Goal: Transaction & Acquisition: Obtain resource

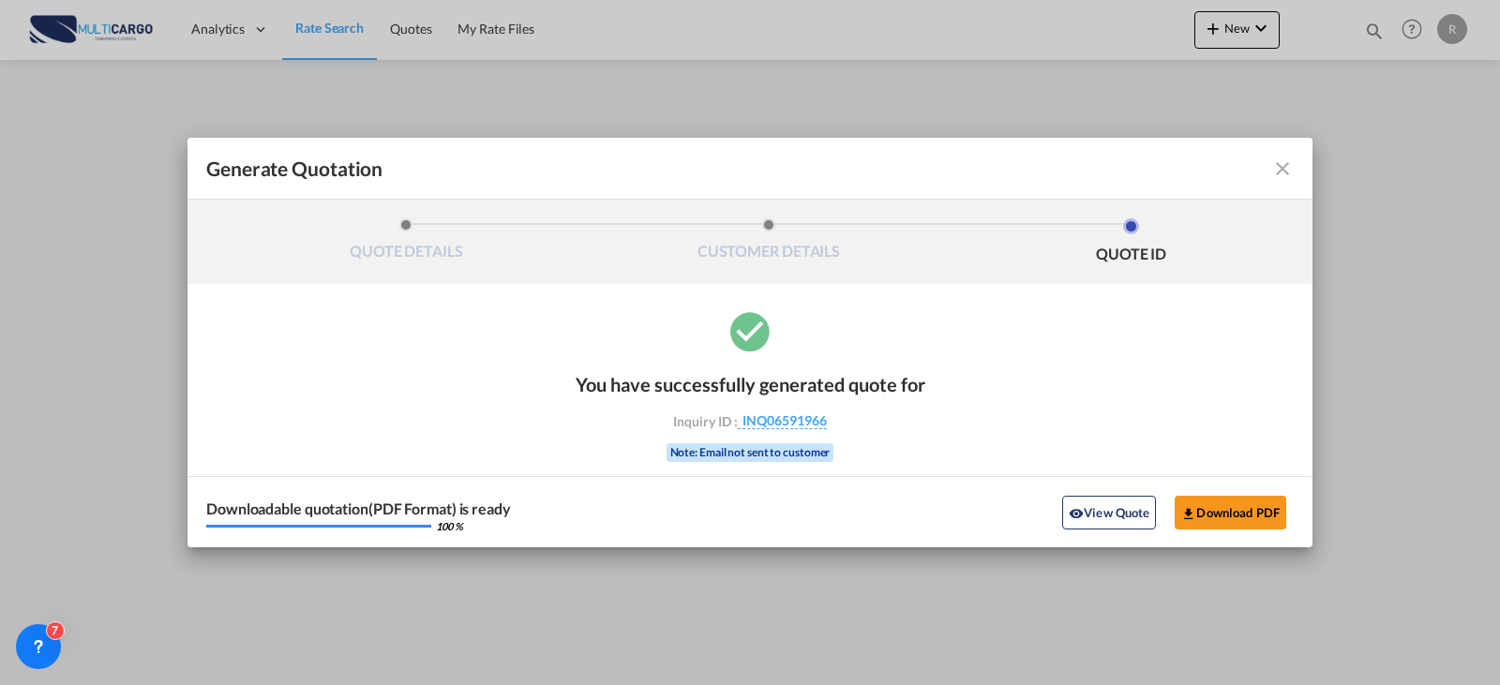
click at [1290, 172] on md-icon "icon-close fg-AAA8AD cursor m-0" at bounding box center [1282, 168] width 22 height 22
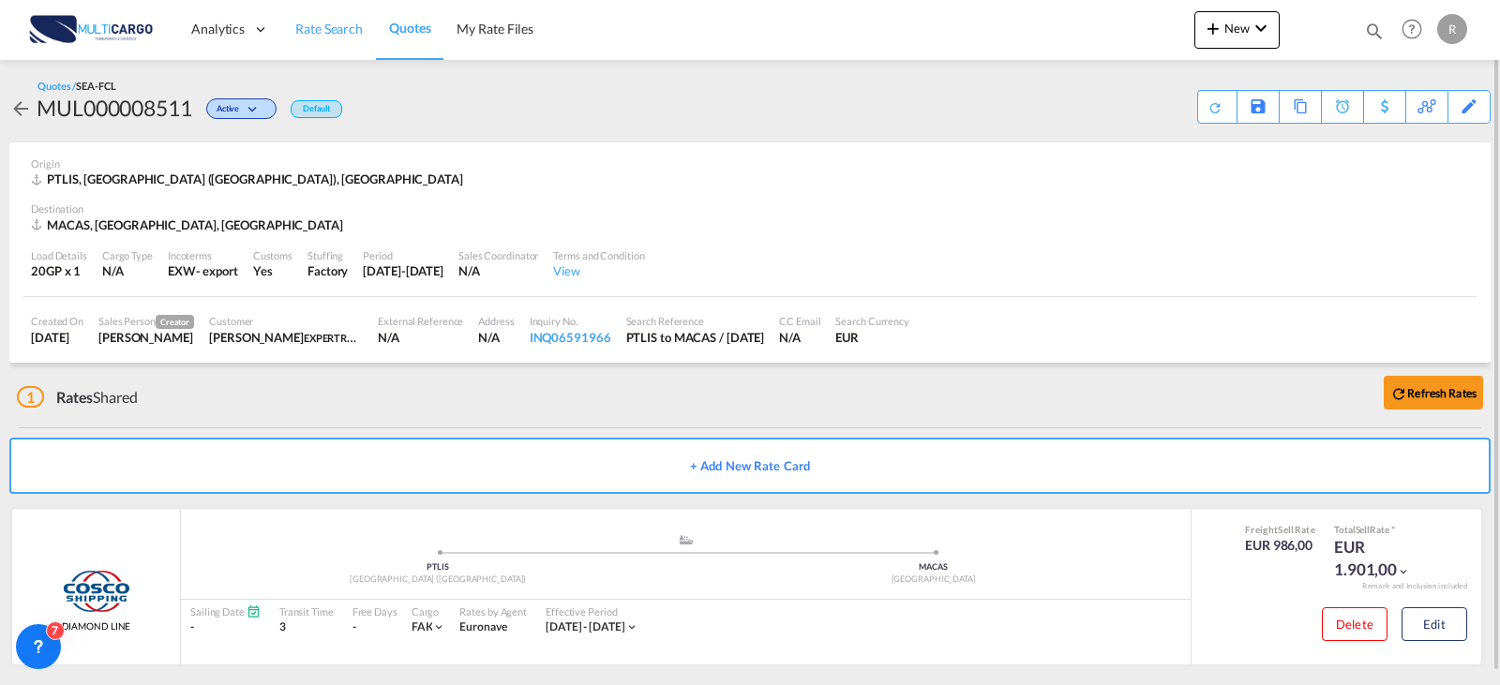
click at [354, 22] on span "Rate Search" at bounding box center [328, 29] width 67 height 16
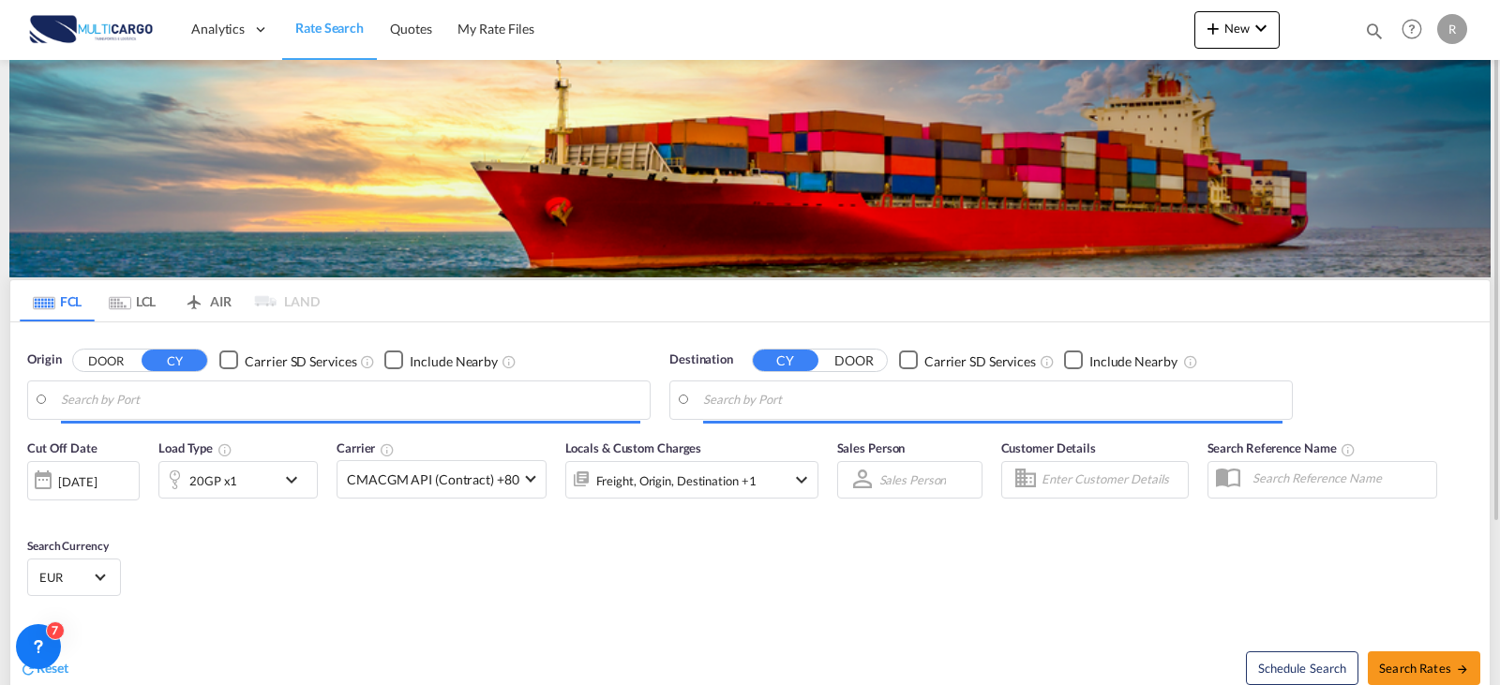
type input "[GEOGRAPHIC_DATA] ([GEOGRAPHIC_DATA]), PTLIS"
type input "[GEOGRAPHIC_DATA], MACAS"
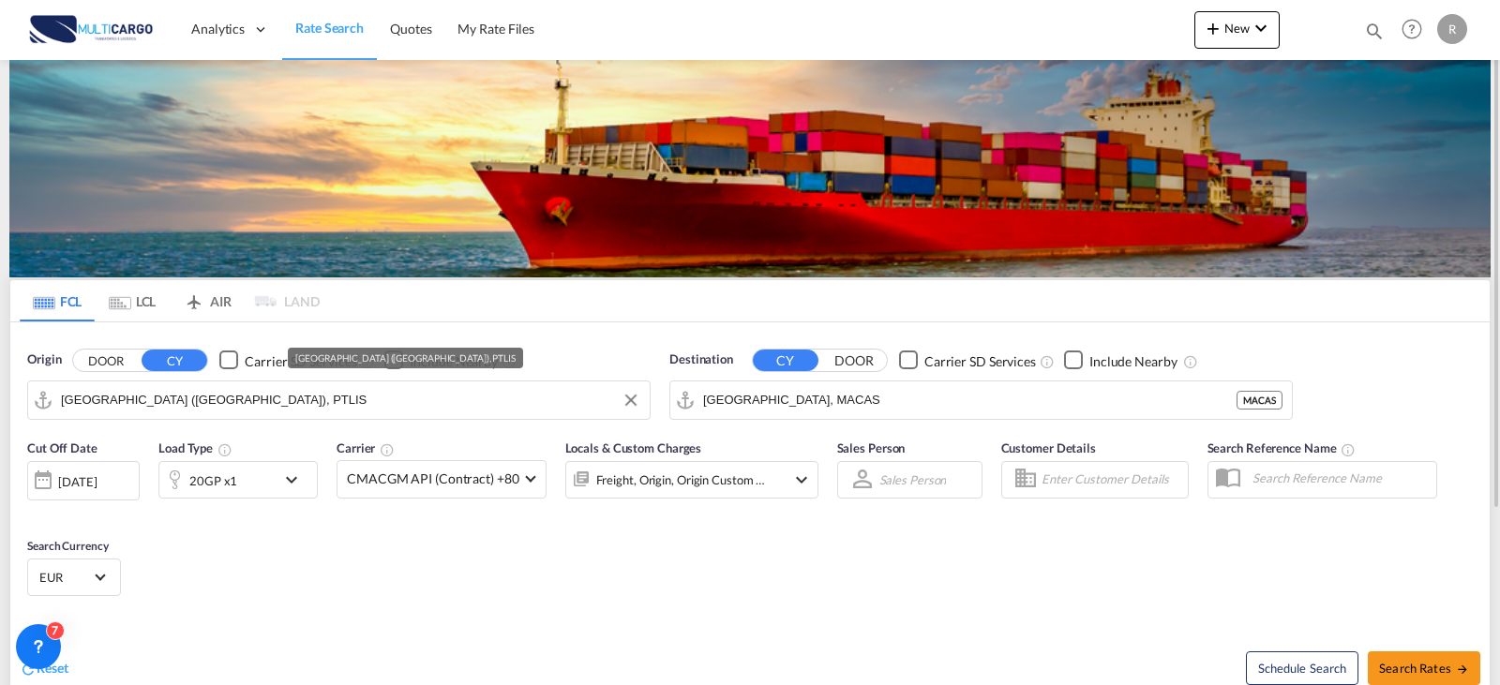
click at [273, 412] on input "[GEOGRAPHIC_DATA] ([GEOGRAPHIC_DATA]), PTLIS" at bounding box center [350, 400] width 579 height 28
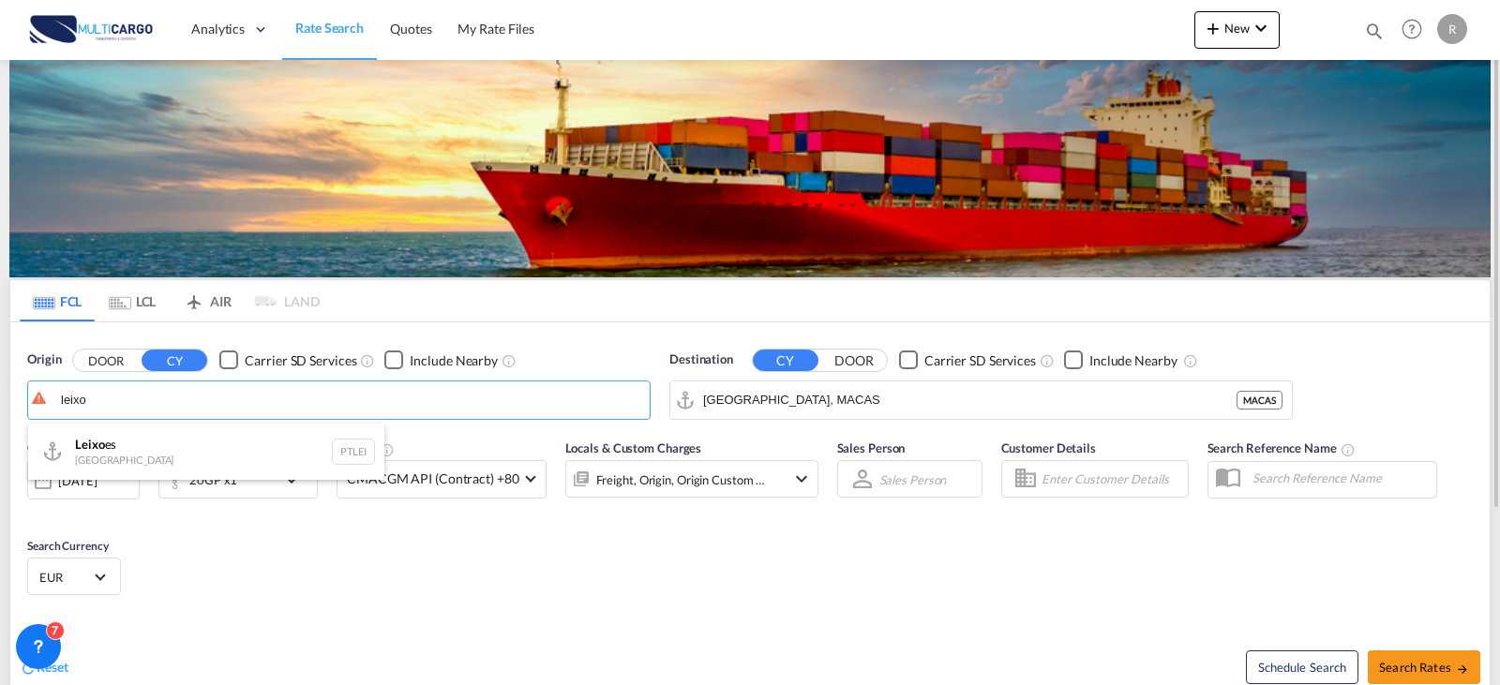
click at [187, 436] on div "Leixo es Portugal PTLEI" at bounding box center [206, 452] width 356 height 56
type input "Leixoes, PTLEI"
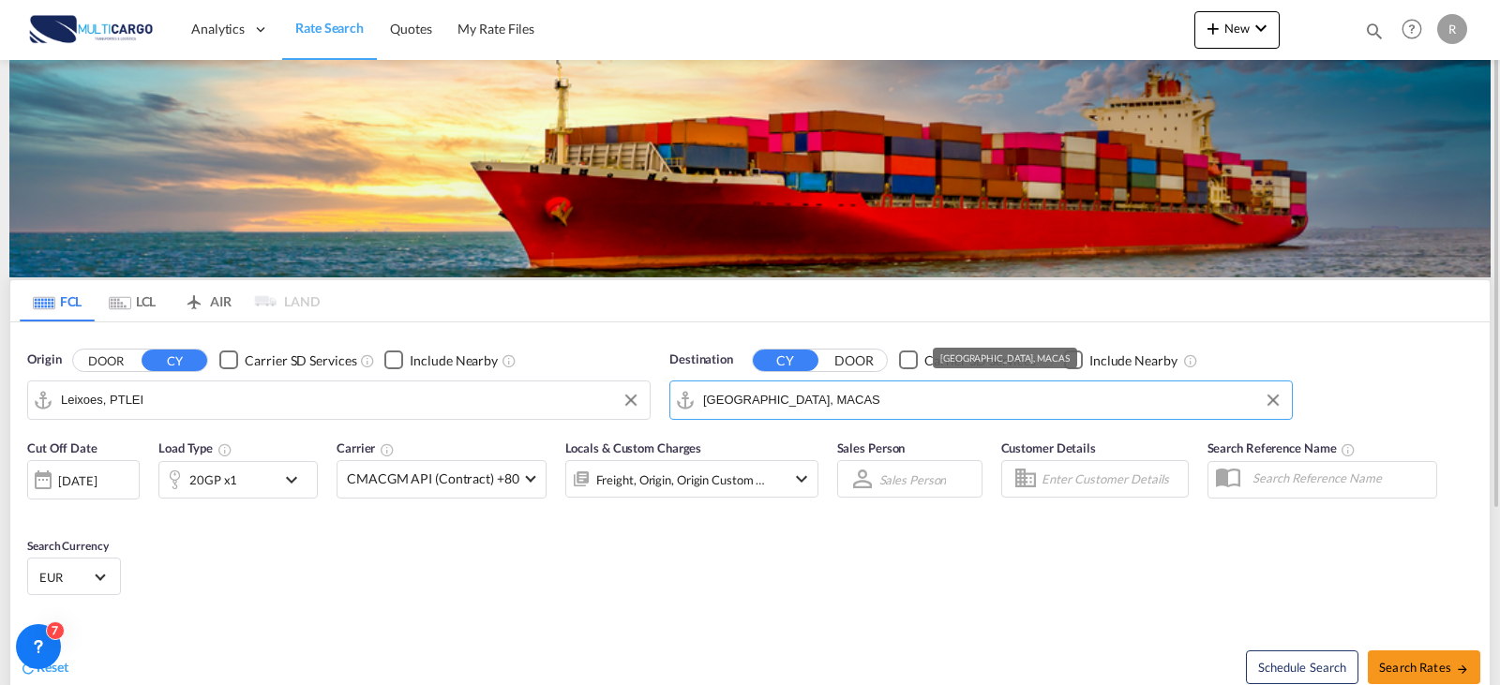
click at [847, 414] on md-autocomplete-wrap "[GEOGRAPHIC_DATA], MACAS" at bounding box center [992, 404] width 579 height 37
click at [856, 382] on md-input-container "[GEOGRAPHIC_DATA], MACAS" at bounding box center [981, 400] width 622 height 37
click at [856, 395] on input "[GEOGRAPHIC_DATA], MACAS" at bounding box center [992, 400] width 579 height 28
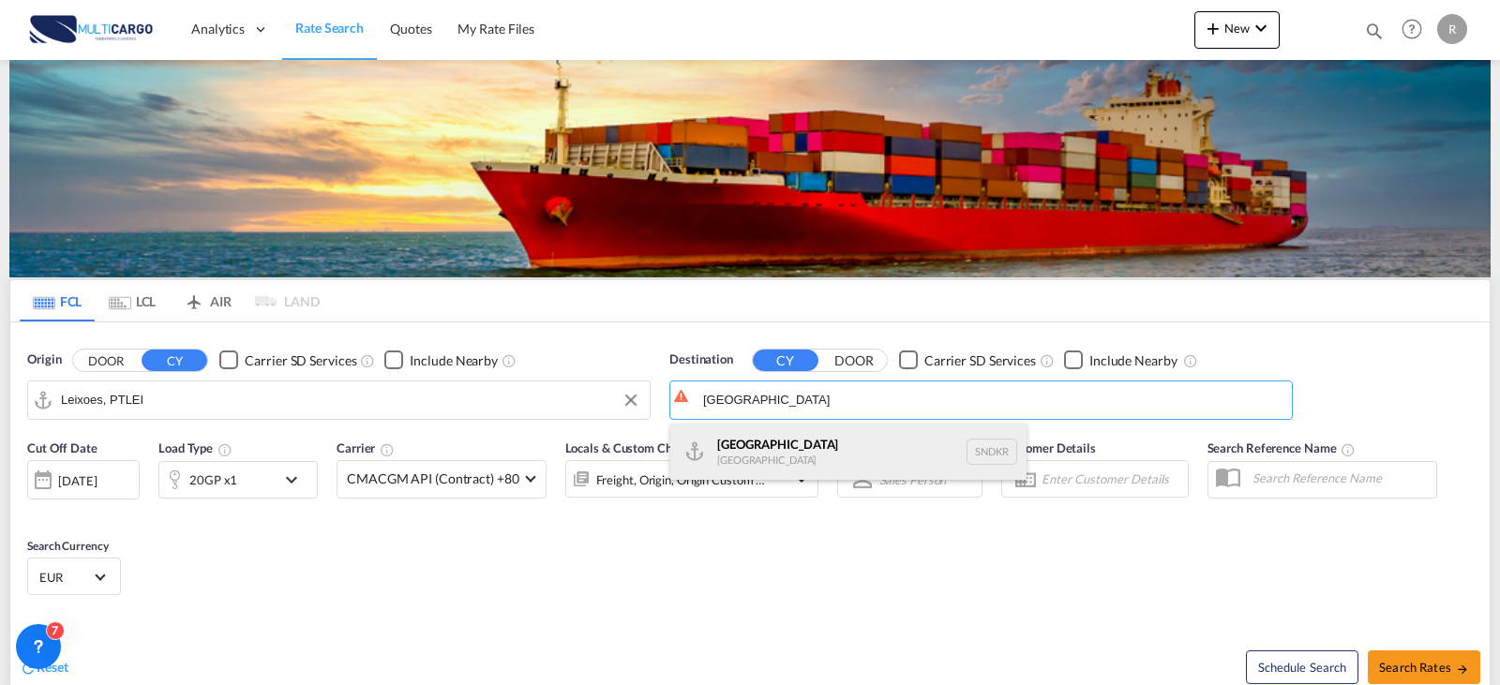
click at [820, 440] on div "Dakar [GEOGRAPHIC_DATA] SNDKR" at bounding box center [848, 452] width 356 height 56
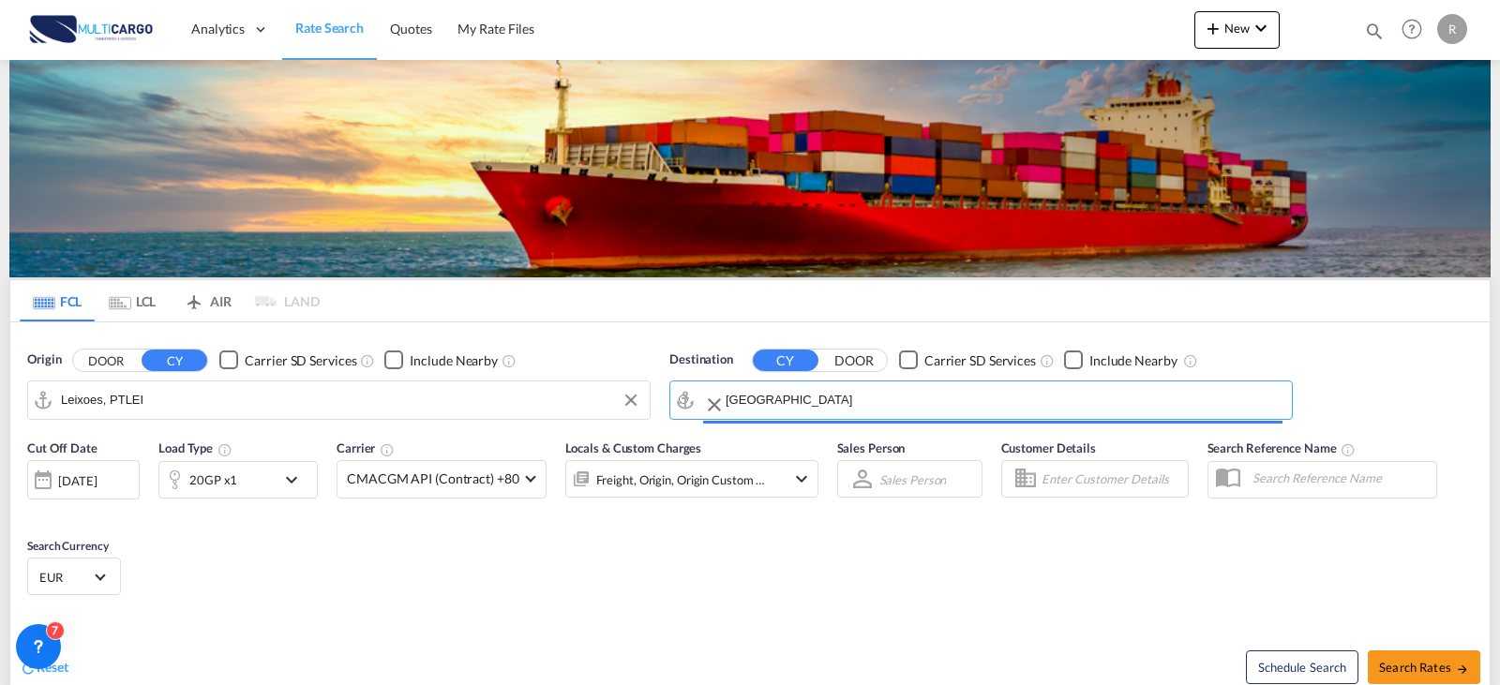
type input "[GEOGRAPHIC_DATA], SNDKR"
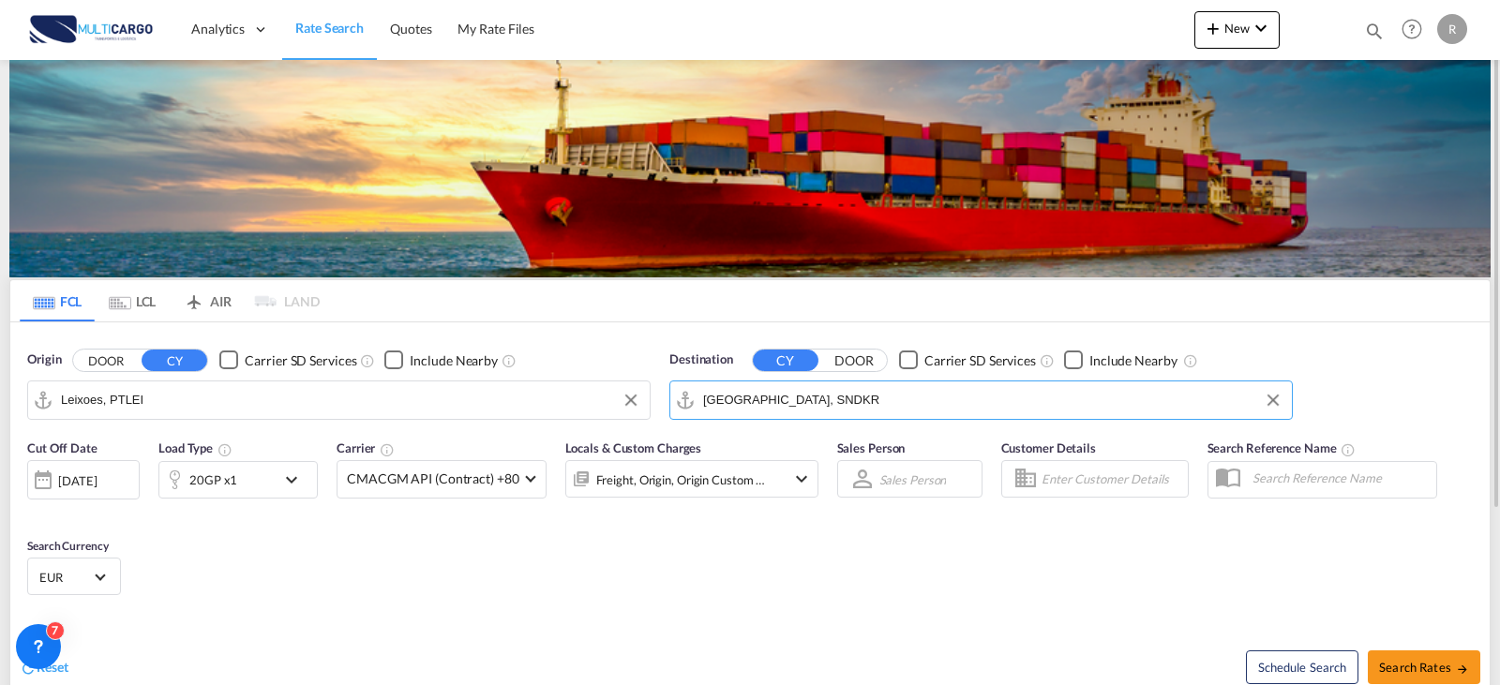
click at [229, 494] on div "20GP x1" at bounding box center [217, 479] width 116 height 37
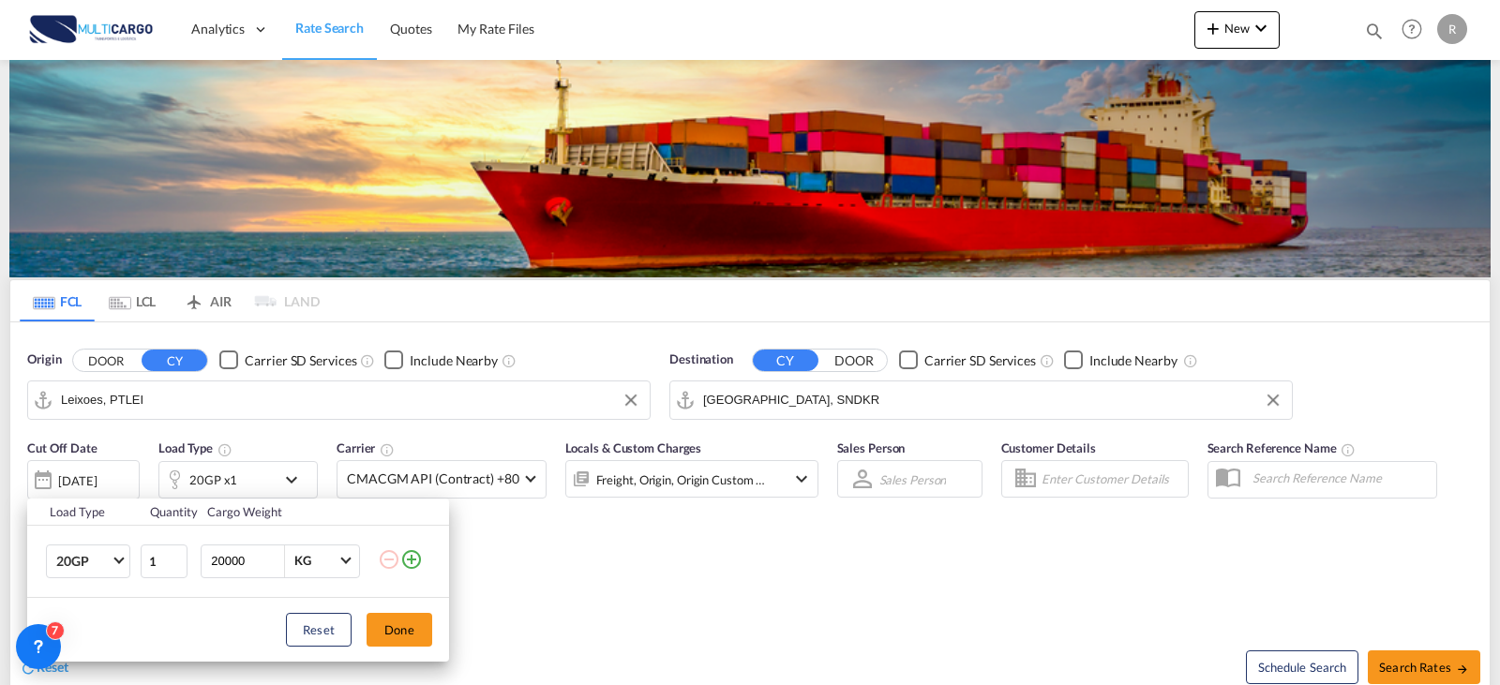
click at [407, 563] on md-icon "icon-plus-circle-outline" at bounding box center [411, 559] width 22 height 22
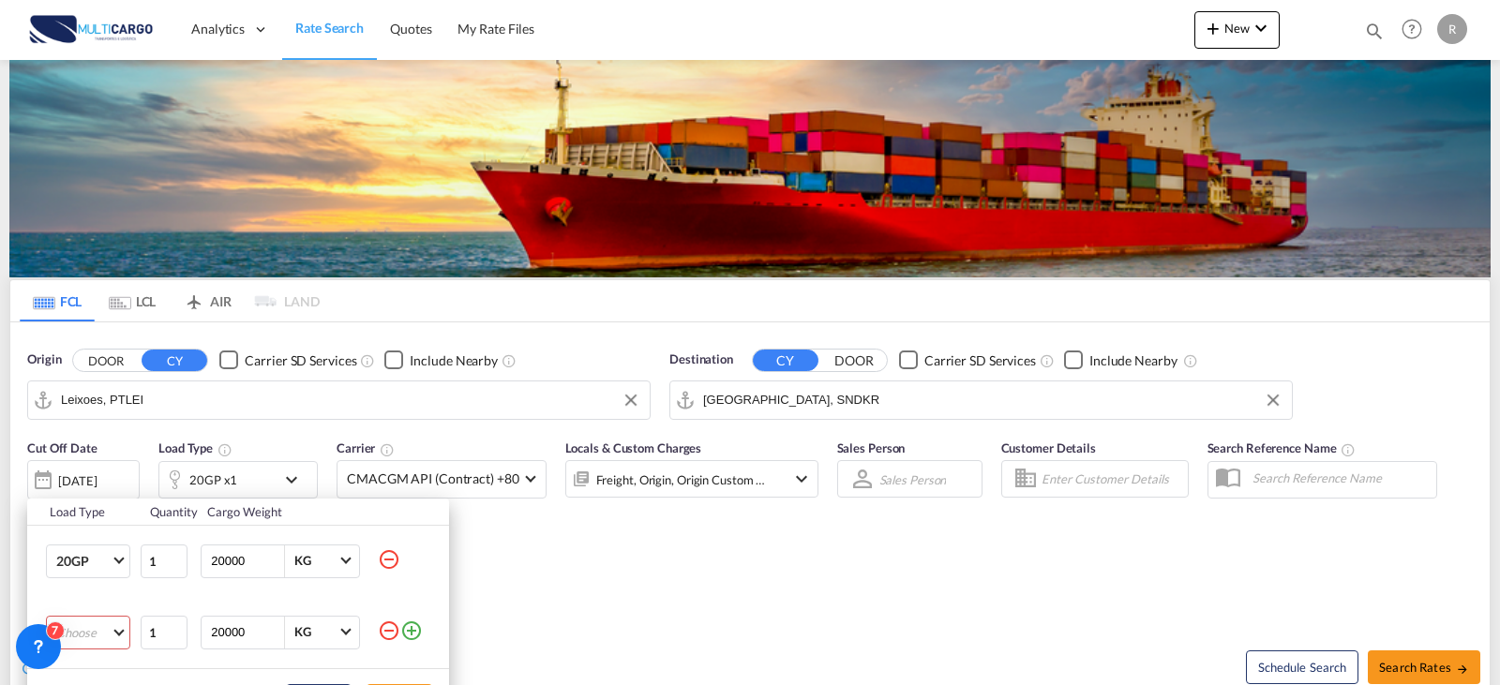
click at [101, 630] on md-select "Choose 20GP 40GP 40HC 45HC 20RE 40RE 40HR 20OT 40OT 20FR 40FR 40NR 20NR 45S 20T…" at bounding box center [88, 633] width 84 height 34
click at [109, 547] on md-option "40HC" at bounding box center [104, 549] width 127 height 45
click at [523, 622] on div "Load Type Quantity Cargo Weight 20GP 20GP 40GP 40HC 45HC 20RE 40RE 40HR 20OT 40…" at bounding box center [750, 342] width 1500 height 685
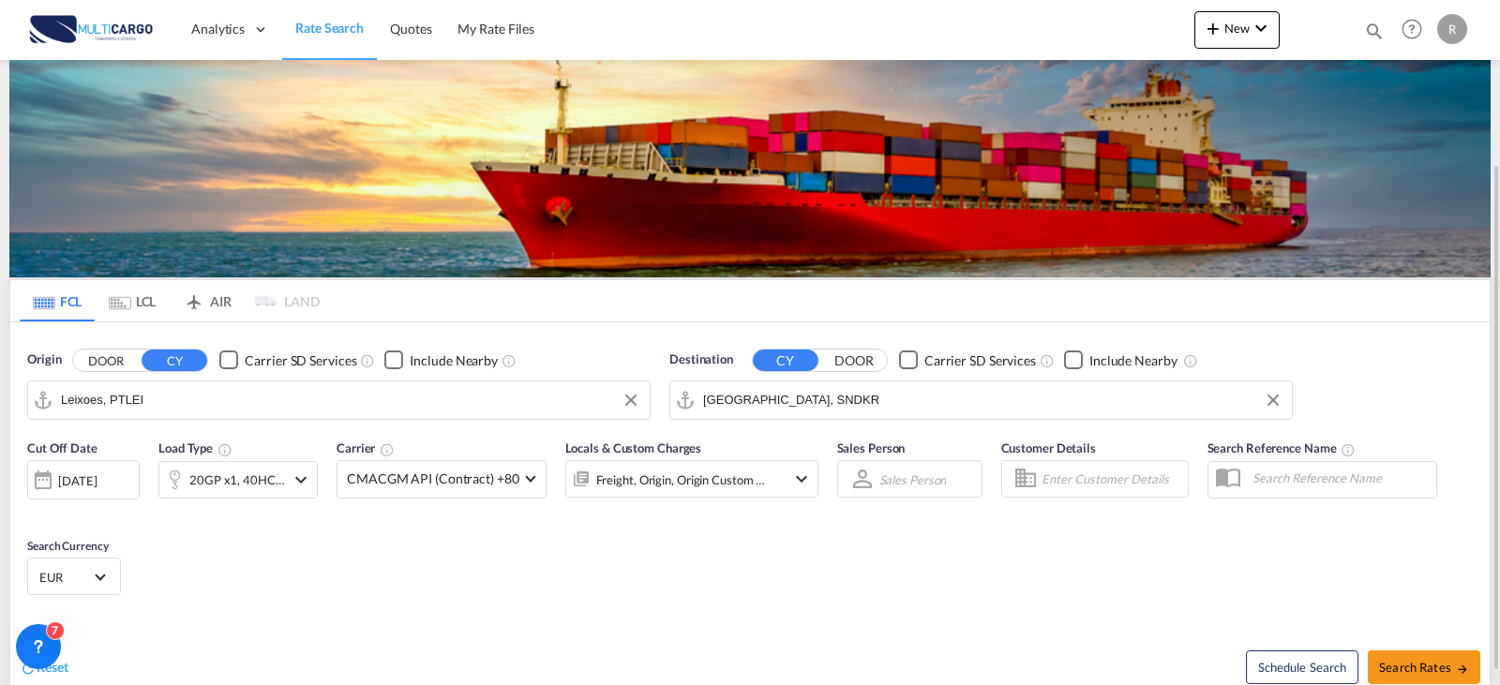
scroll to position [94, 0]
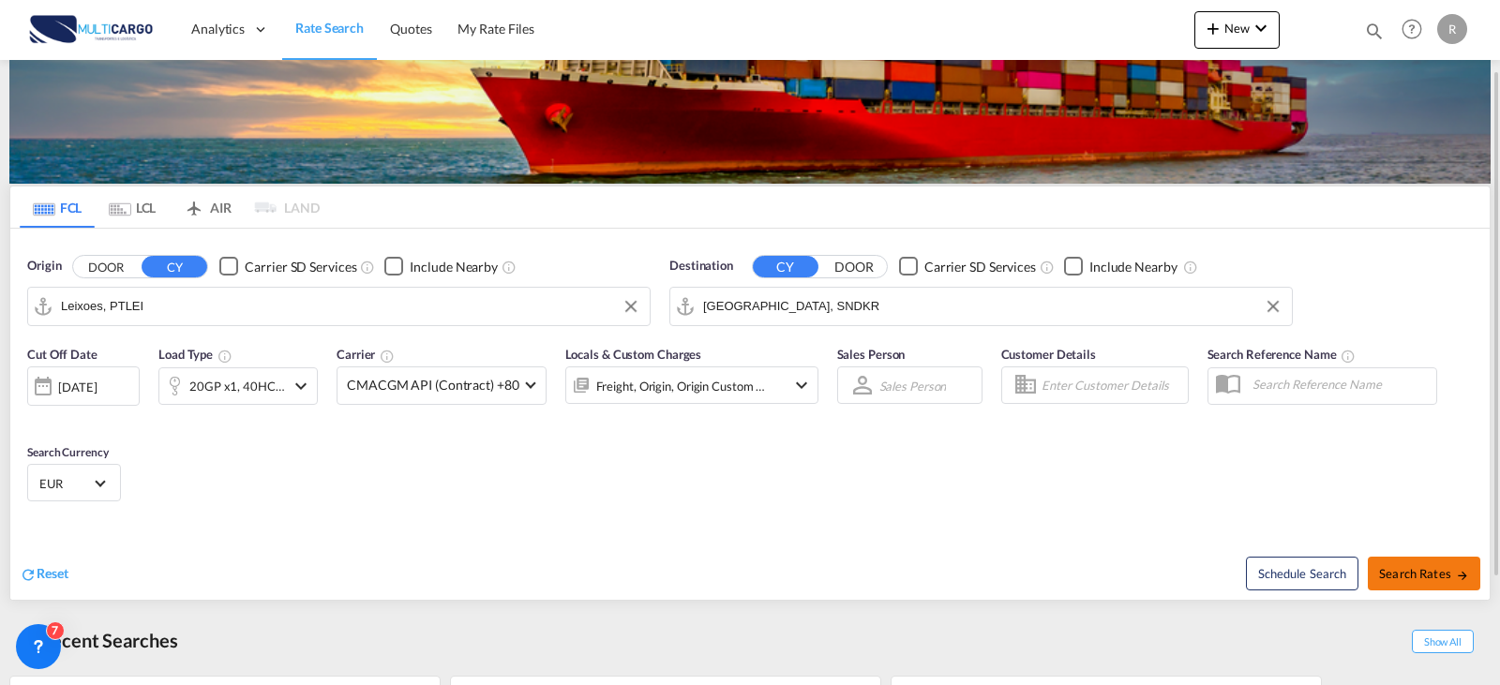
click at [1459, 575] on md-icon "icon-arrow-right" at bounding box center [1462, 575] width 13 height 13
type input "PTLEI to SNDKR / [DATE]"
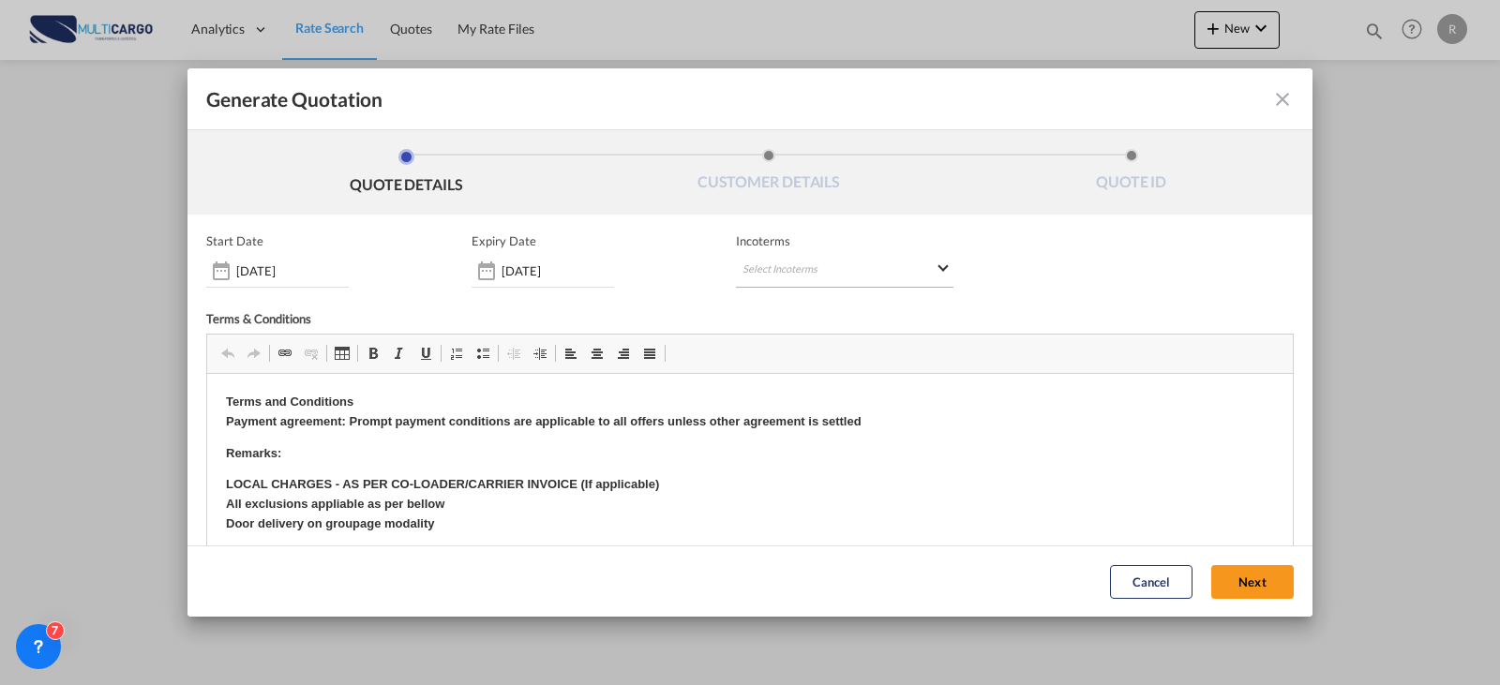
click at [836, 277] on md-select "Select Incoterms DAP - import Delivered at Place DDP - export Delivery Duty Pai…" at bounding box center [844, 271] width 217 height 34
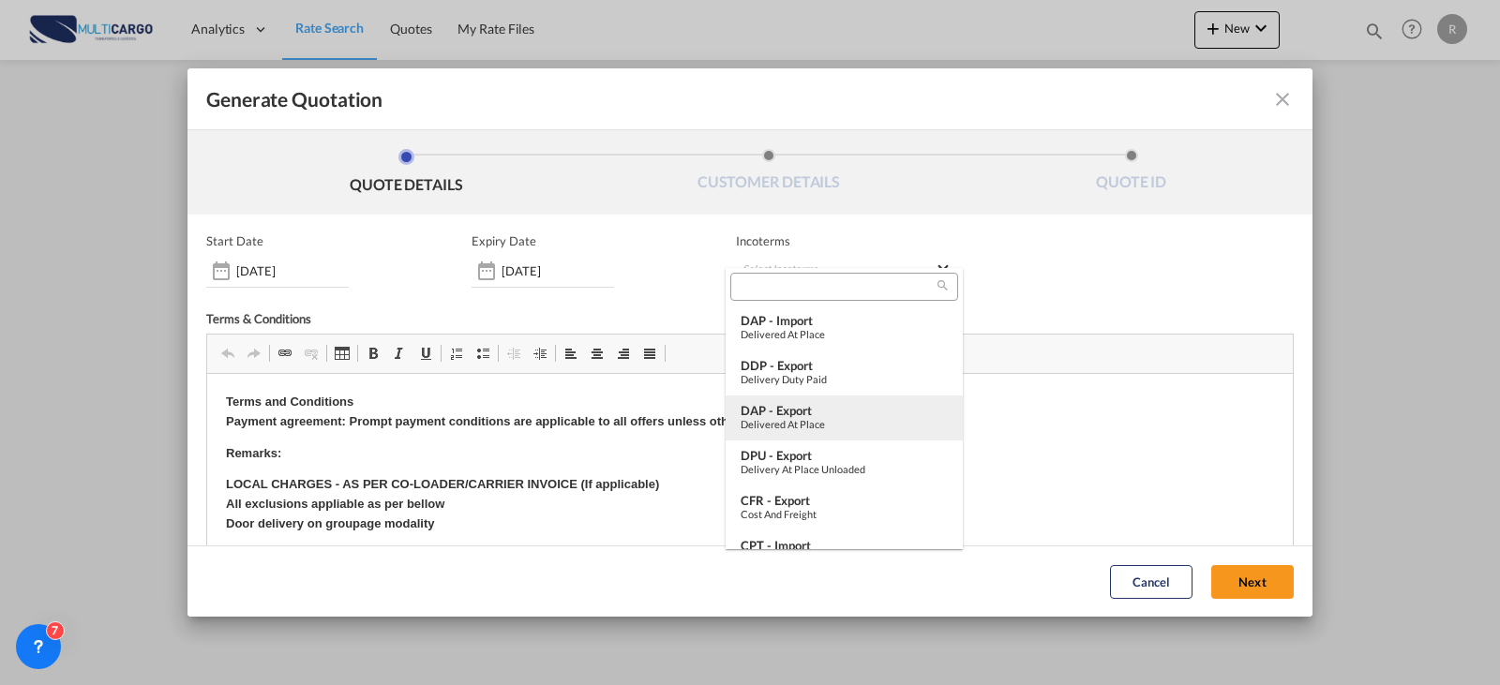
click at [819, 432] on md-option "DAP - export Delivered at Place" at bounding box center [844, 418] width 237 height 45
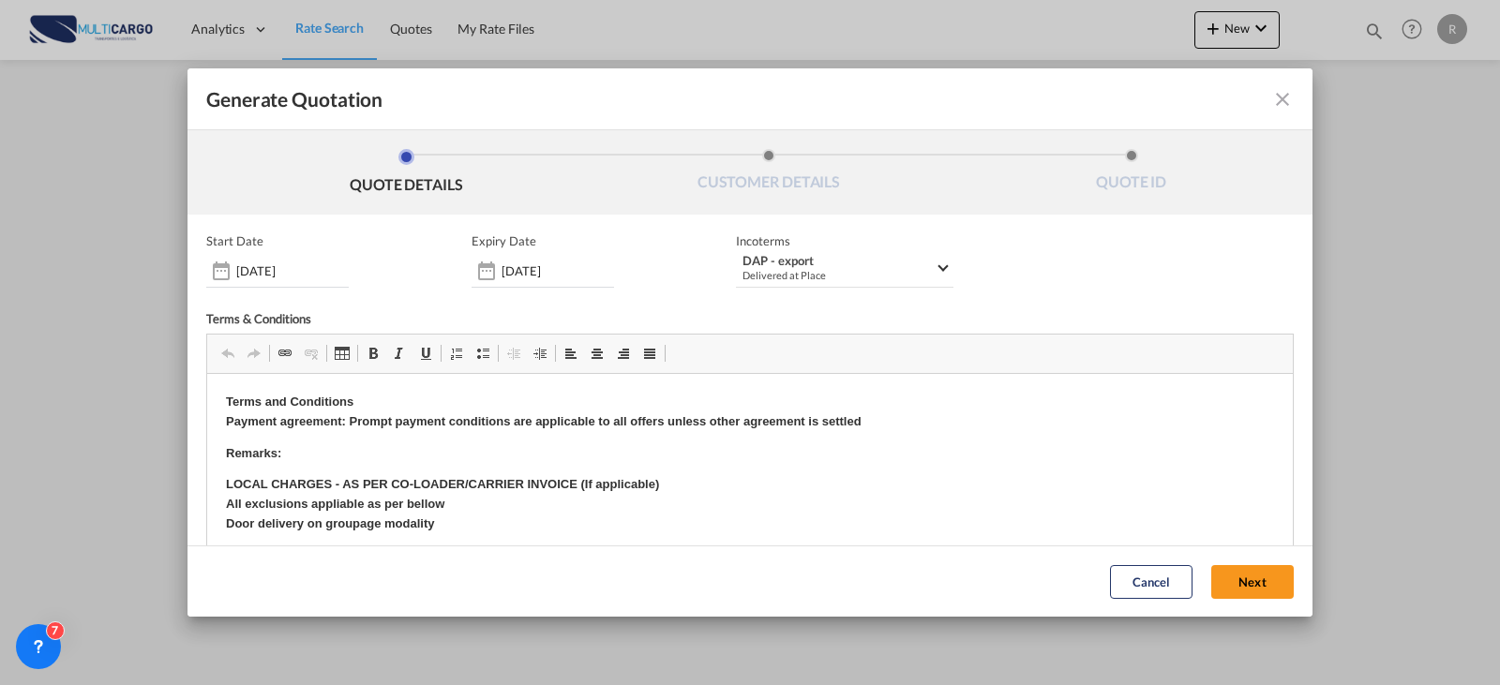
click at [1218, 603] on div "Cancel Next" at bounding box center [1202, 582] width 202 height 52
click at [1218, 592] on button "Next" at bounding box center [1252, 582] width 82 height 34
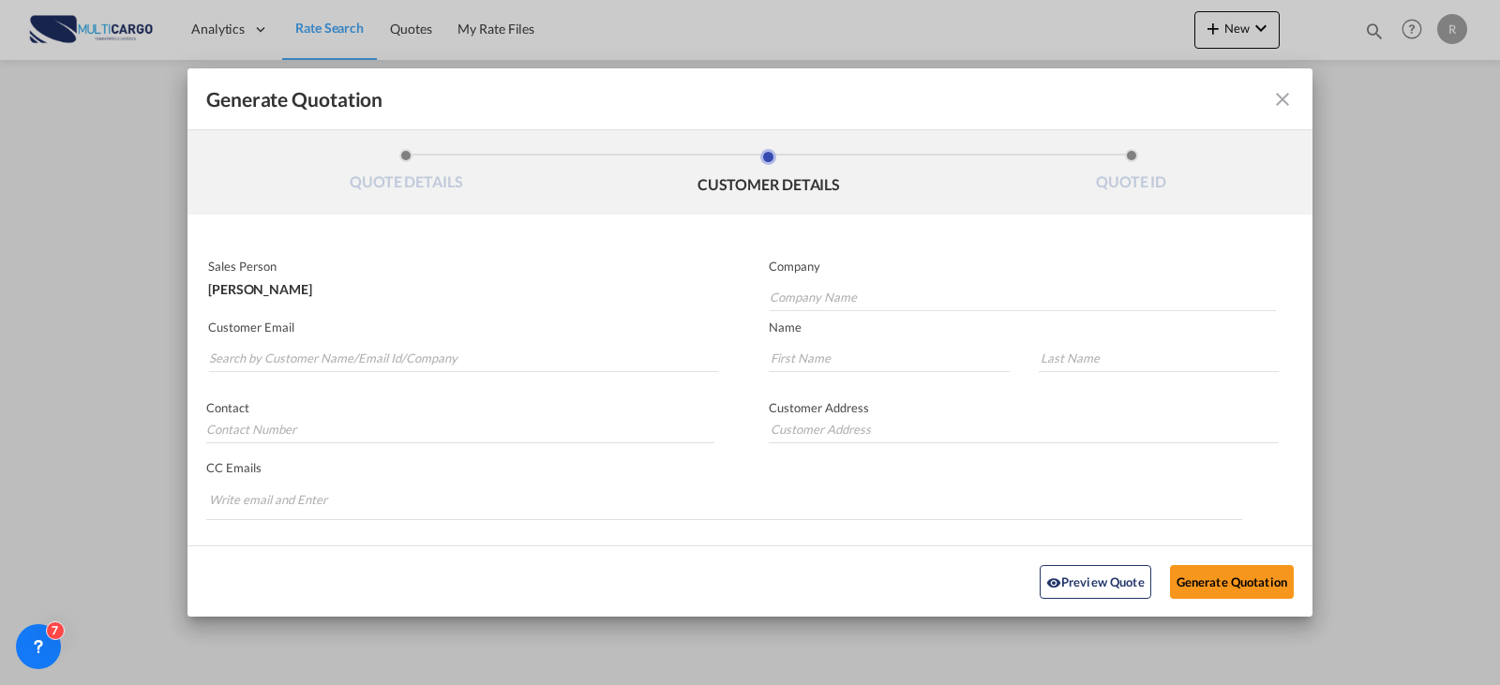
click at [534, 338] on md-autocomplete-wrap "Generate QuotationQUOTE ..." at bounding box center [463, 353] width 510 height 37
click at [532, 351] on input "Search by Customer Name/Email Id/Company" at bounding box center [463, 358] width 509 height 28
type input "n"
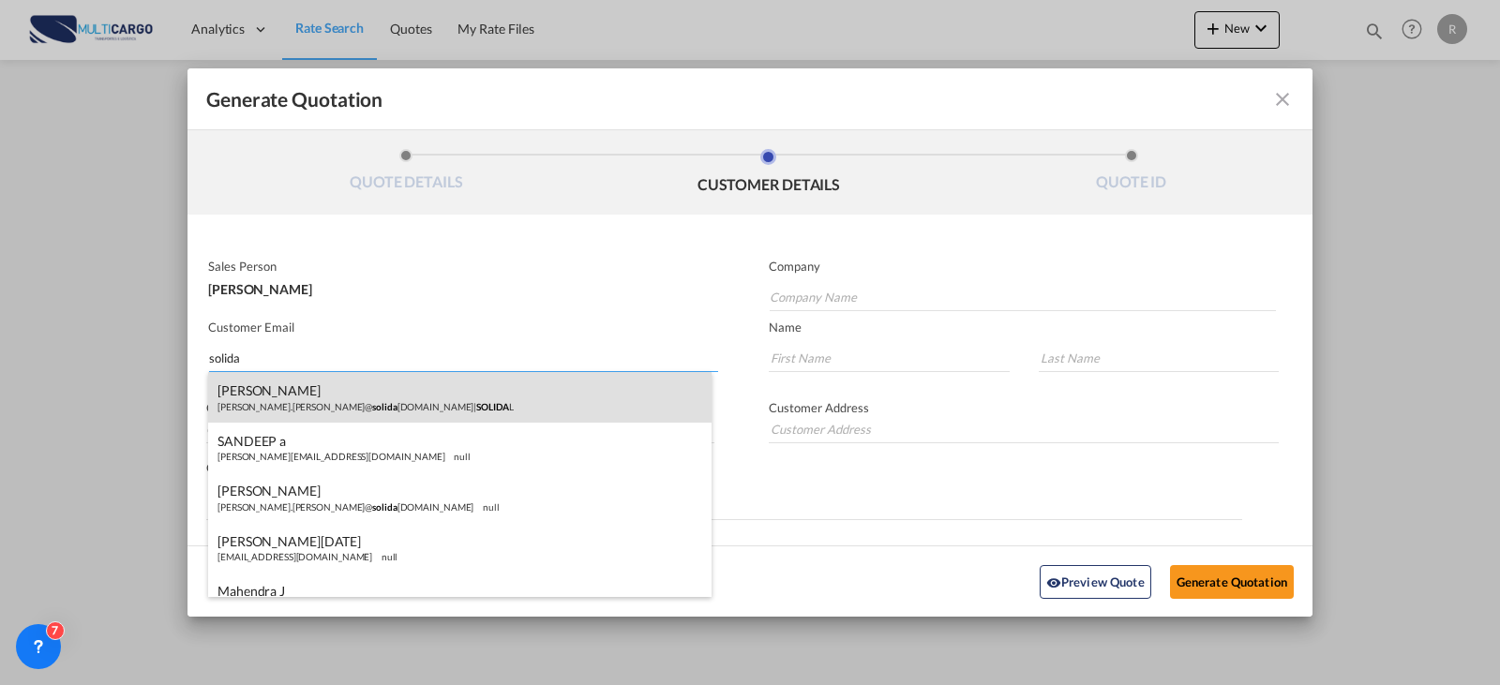
type input "solida"
click at [398, 391] on div "[PERSON_NAME] [PERSON_NAME].[PERSON_NAME]@ [PERSON_NAME] [DOMAIN_NAME] | SOLIDA…" at bounding box center [459, 397] width 503 height 51
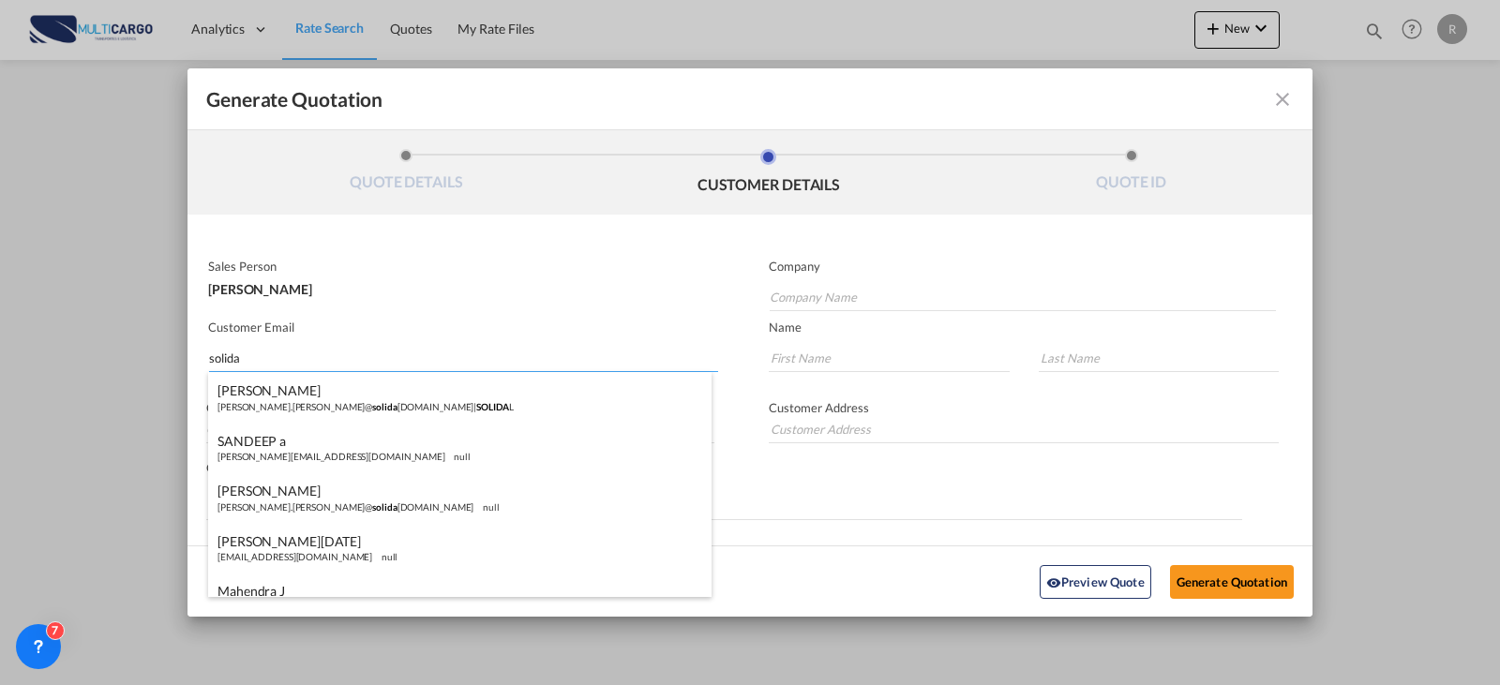
type input "SOLIDAL"
type input "[PERSON_NAME][EMAIL_ADDRESS][PERSON_NAME][DOMAIN_NAME]"
type input "[PERSON_NAME]"
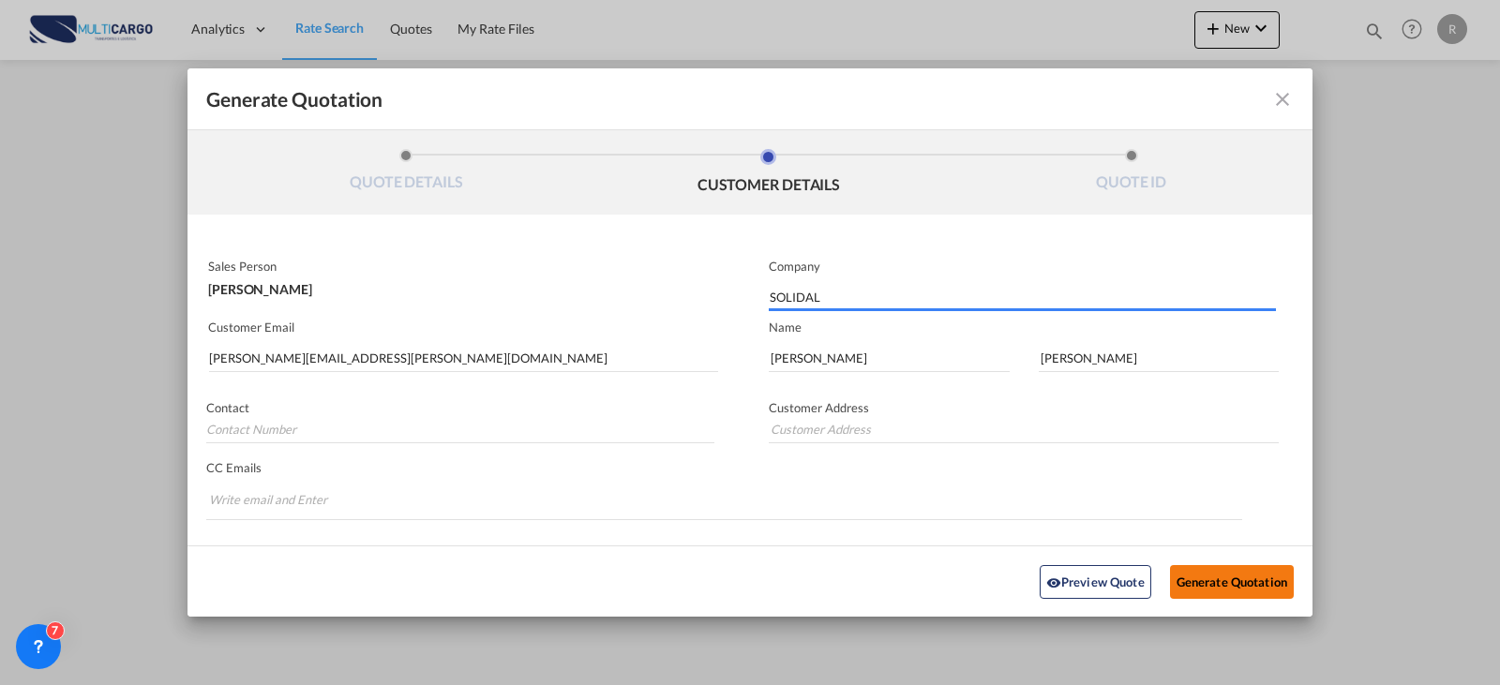
click at [1222, 572] on button "Generate Quotation" at bounding box center [1232, 581] width 124 height 34
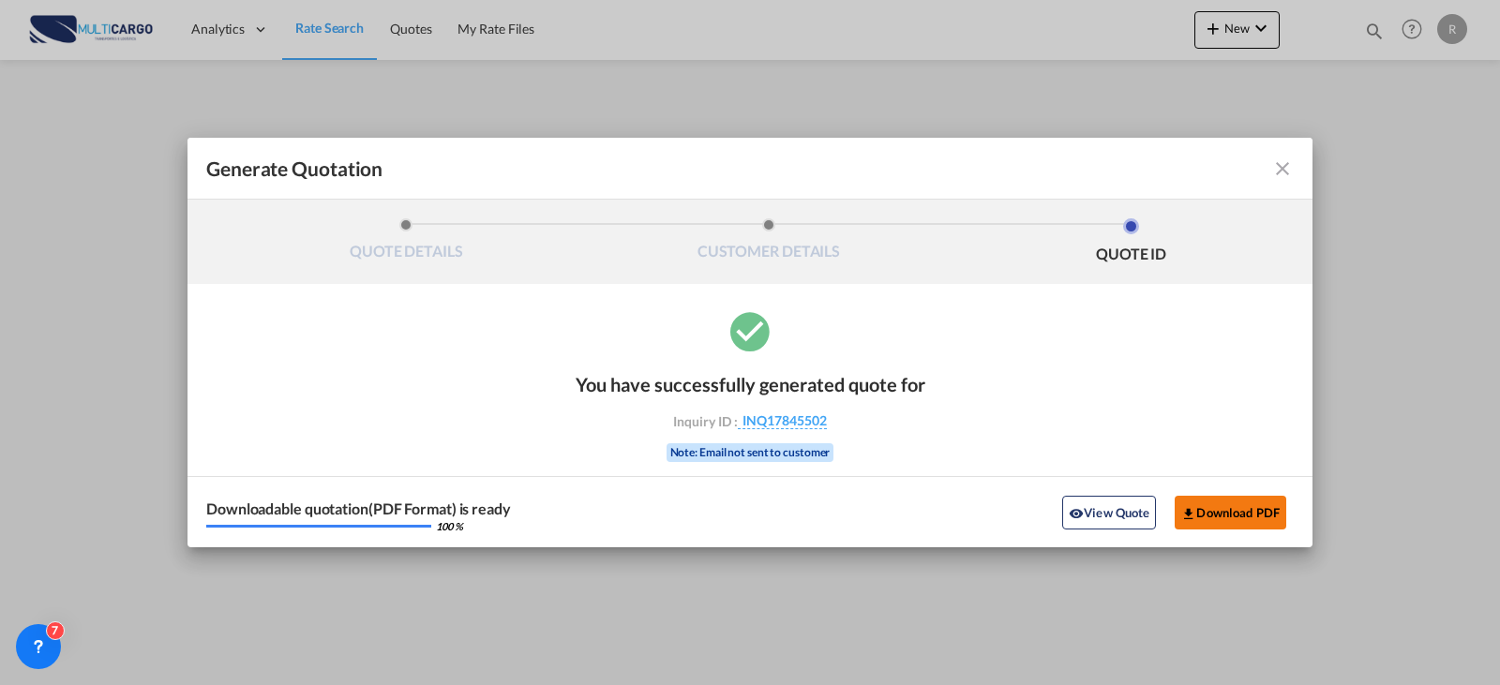
click at [1218, 506] on button "Download PDF" at bounding box center [1231, 513] width 112 height 34
click at [1282, 170] on md-icon "icon-close fg-AAA8AD cursor m-0" at bounding box center [1282, 168] width 22 height 22
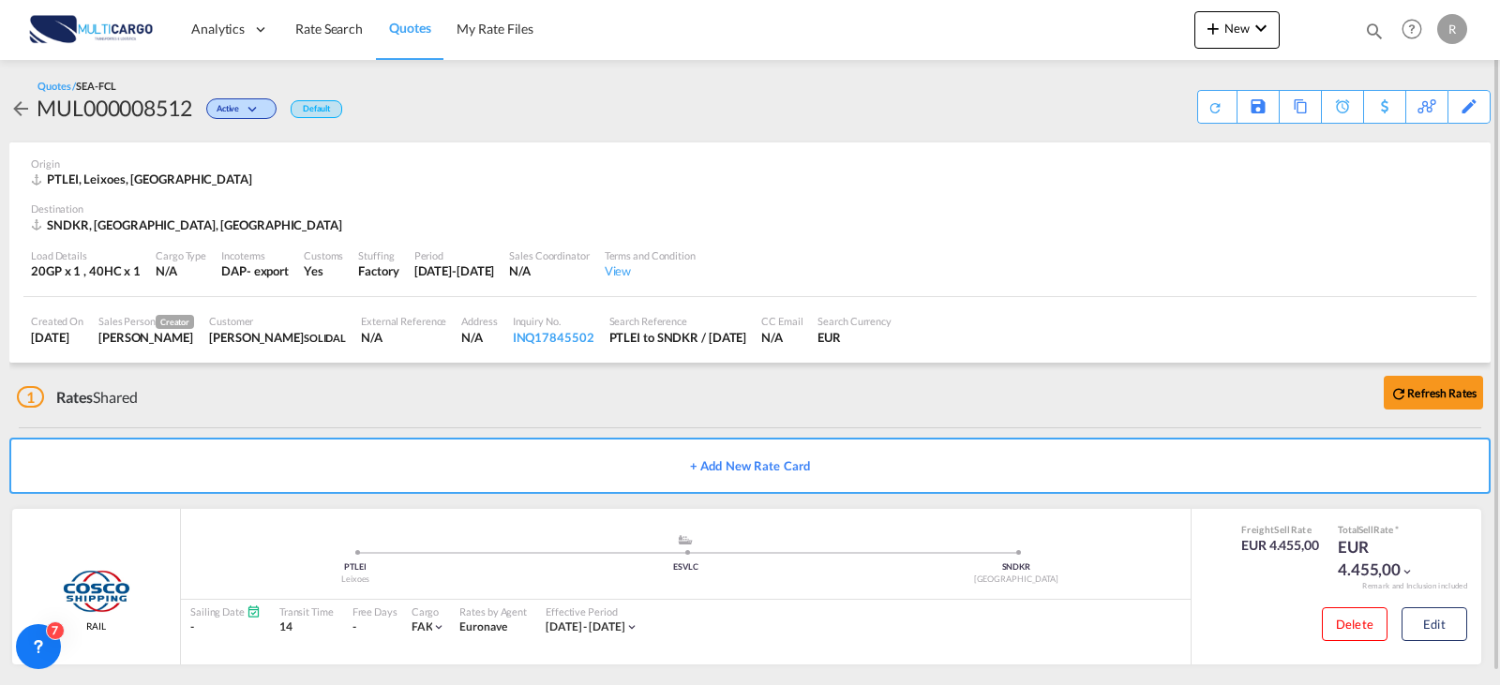
click at [421, 32] on span "Quotes" at bounding box center [409, 28] width 41 height 16
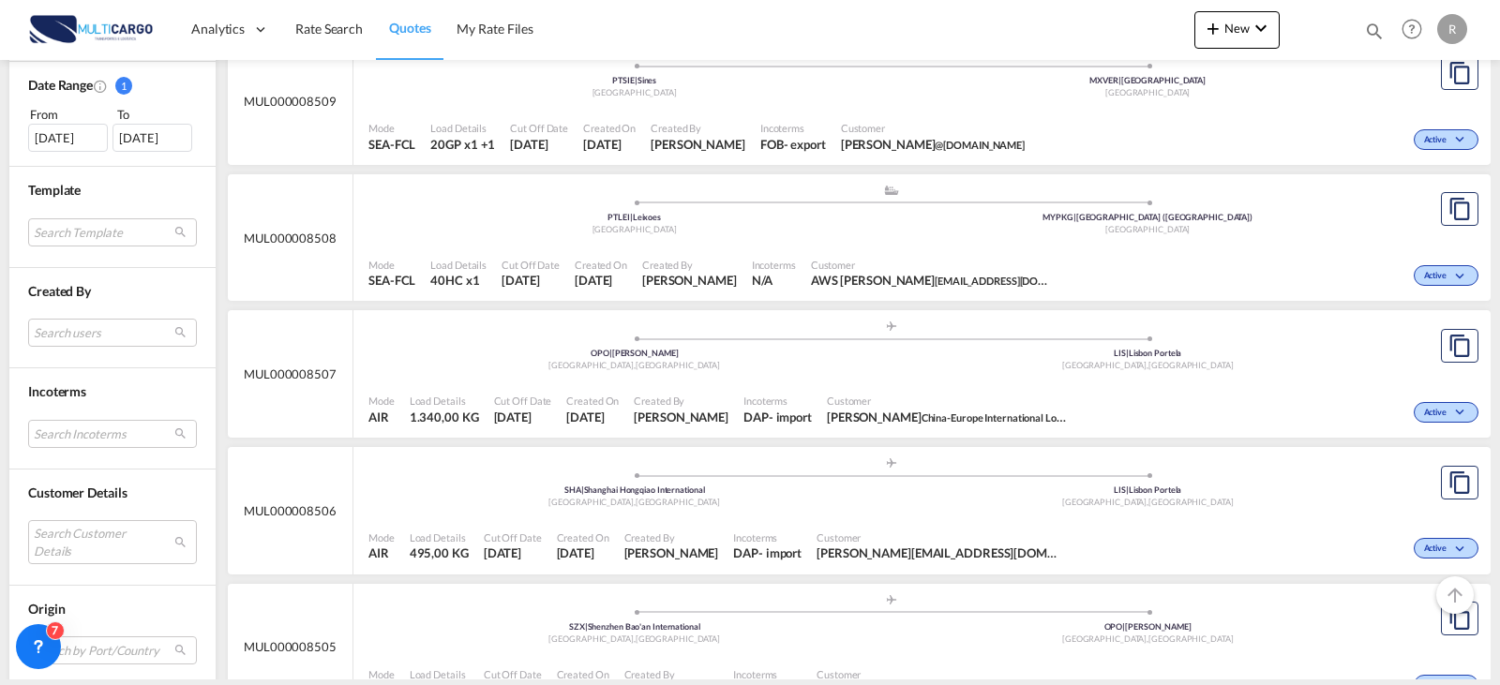
scroll to position [750, 0]
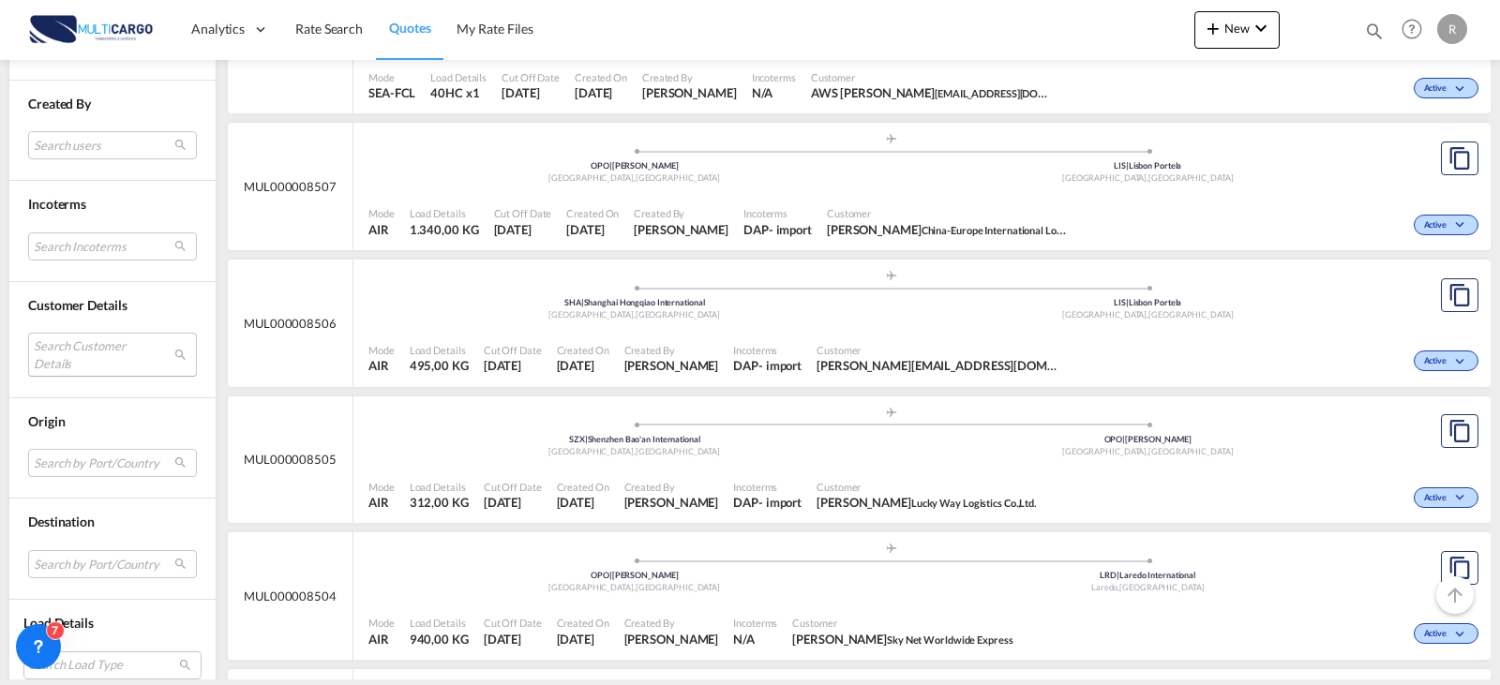
click at [85, 341] on md-select "Search Customer Details user name user [PERSON_NAME] [PERSON_NAME][EMAIL_ADDRES…" at bounding box center [112, 354] width 169 height 43
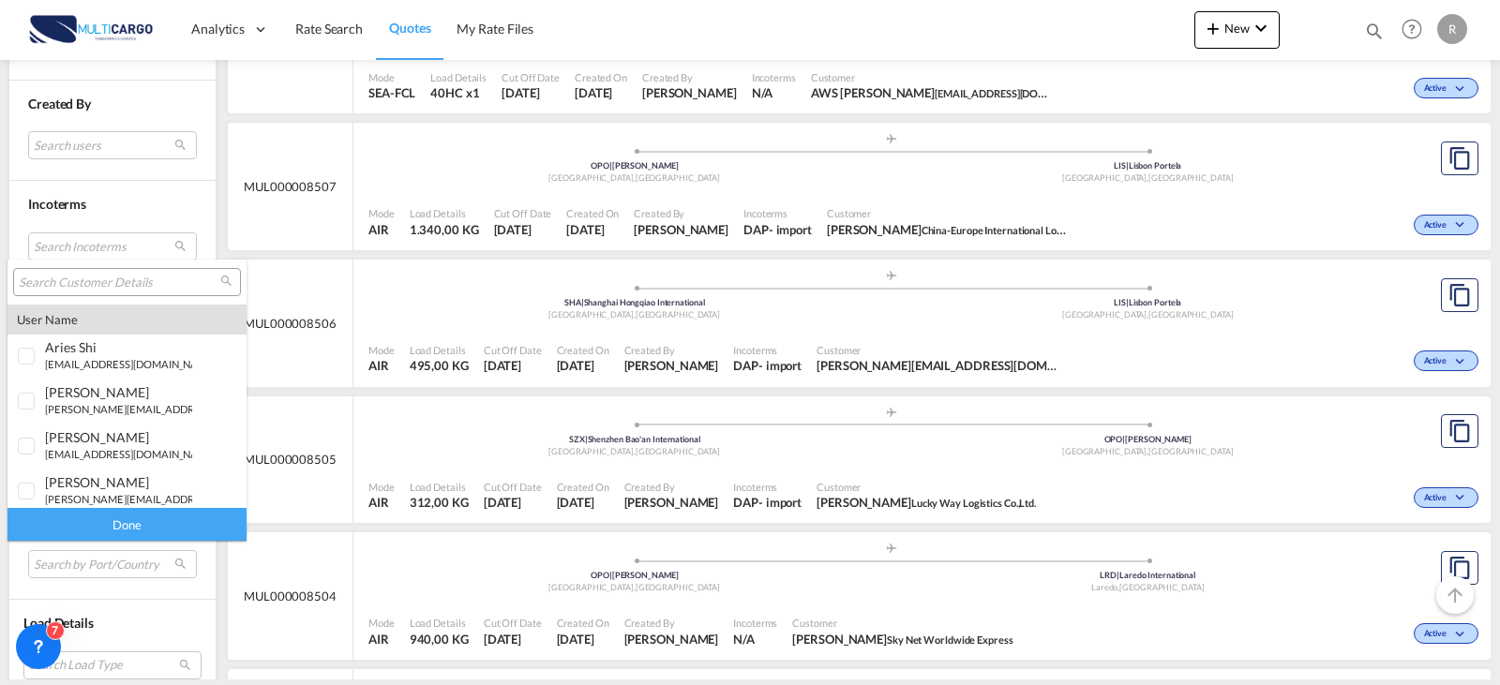
click at [82, 279] on input "search" at bounding box center [120, 283] width 202 height 17
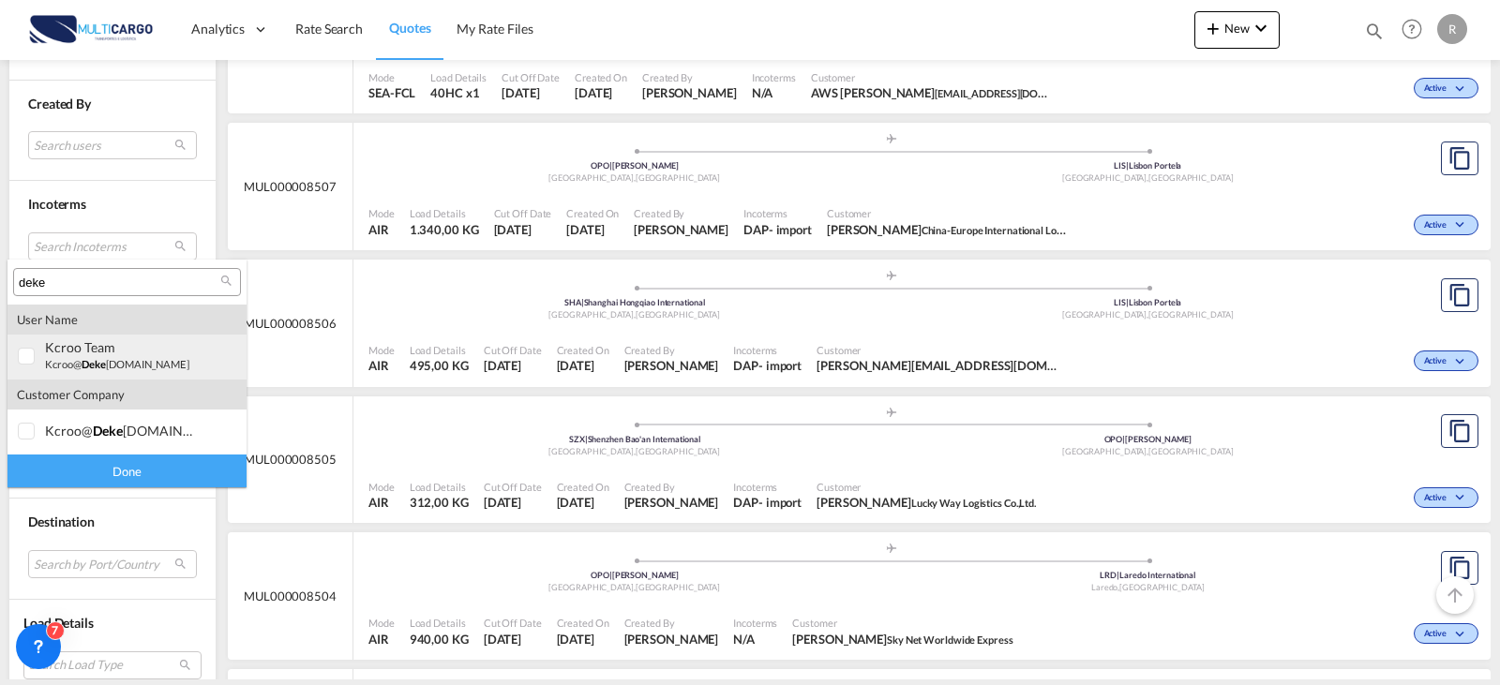
type input "deke"
click at [136, 362] on small "kcroo@ deke [DOMAIN_NAME]" at bounding box center [117, 364] width 144 height 12
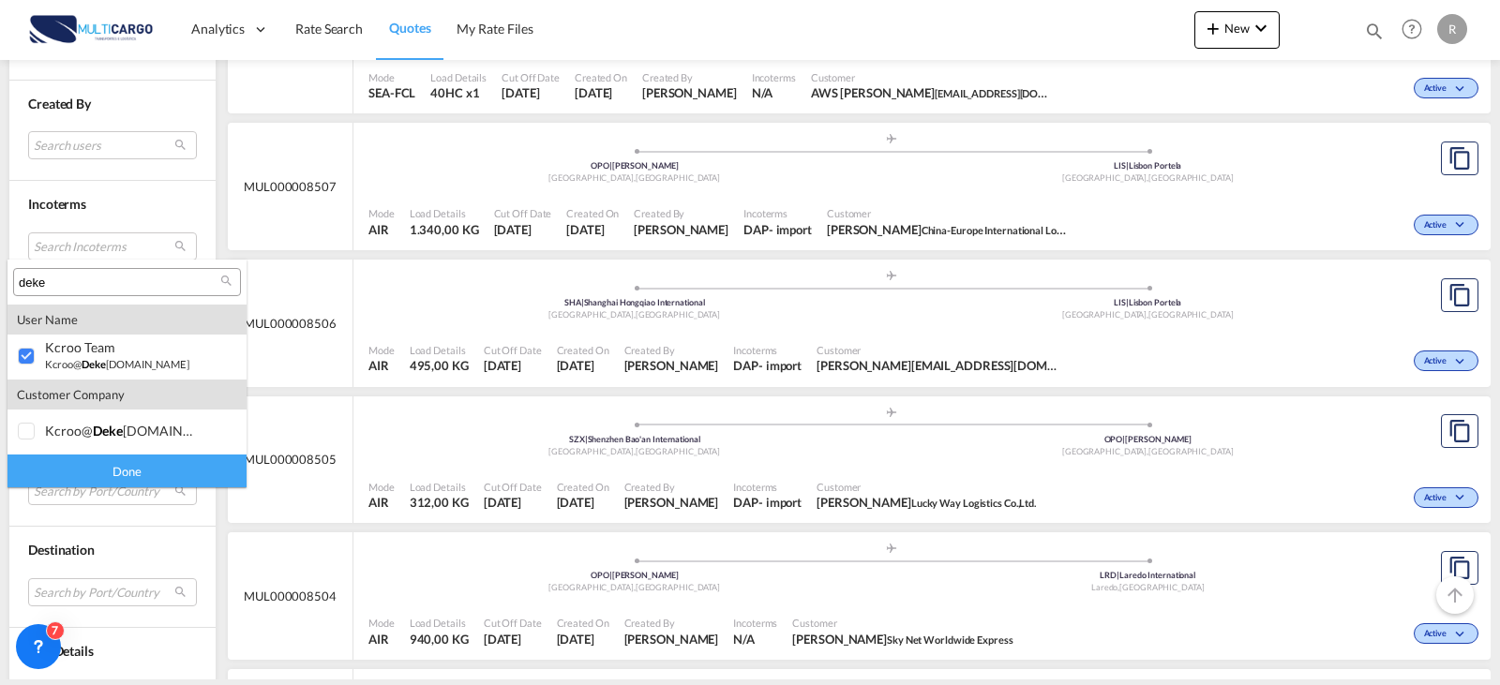
click at [156, 487] on div "Done" at bounding box center [126, 471] width 239 height 33
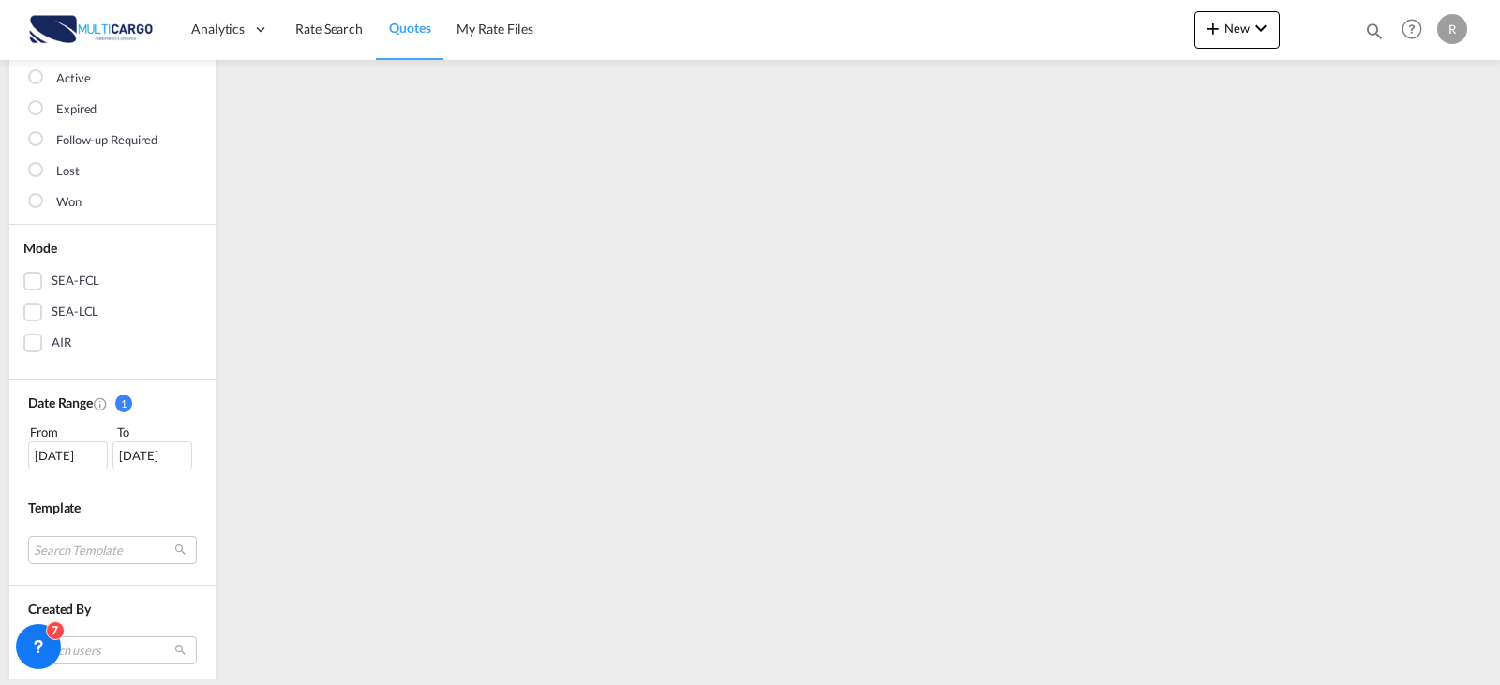
scroll to position [0, 0]
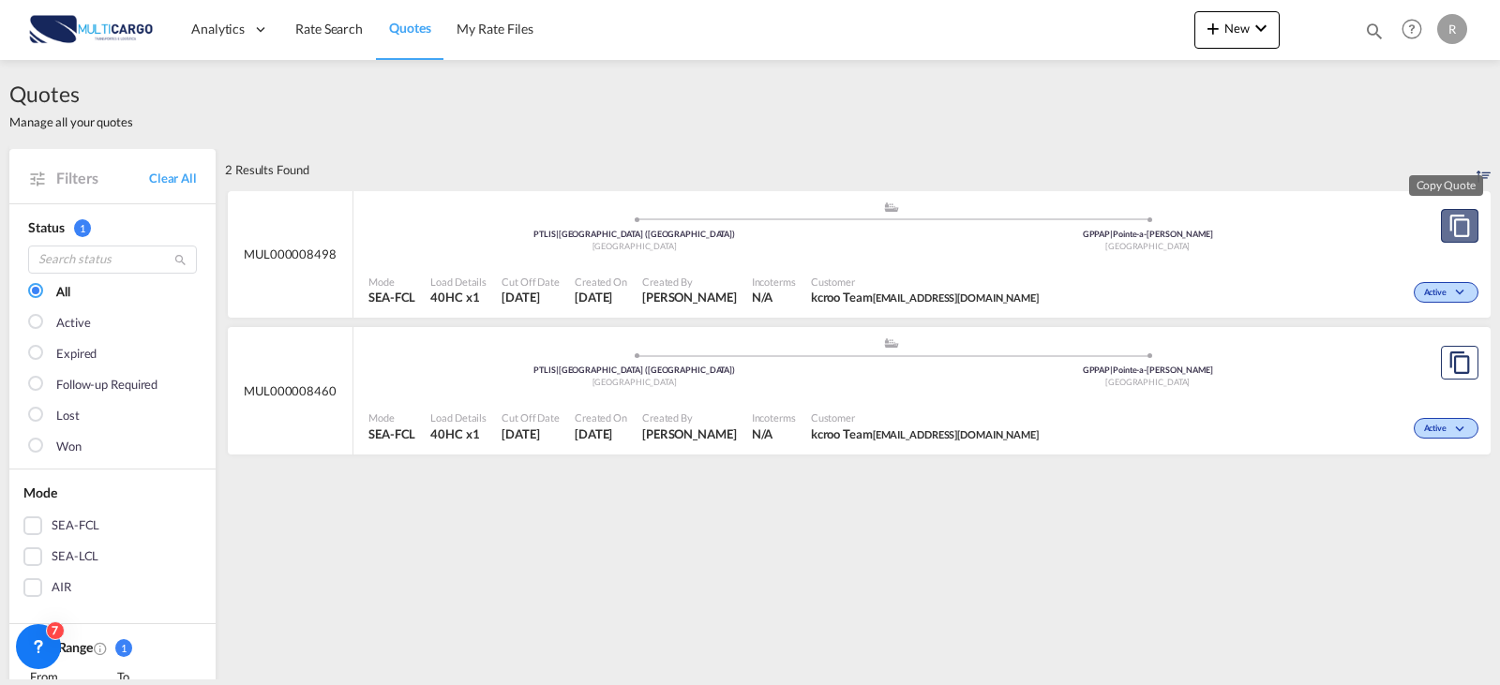
click at [1448, 232] on md-icon "assets/icons/custom/copyQuote.svg" at bounding box center [1459, 226] width 22 height 22
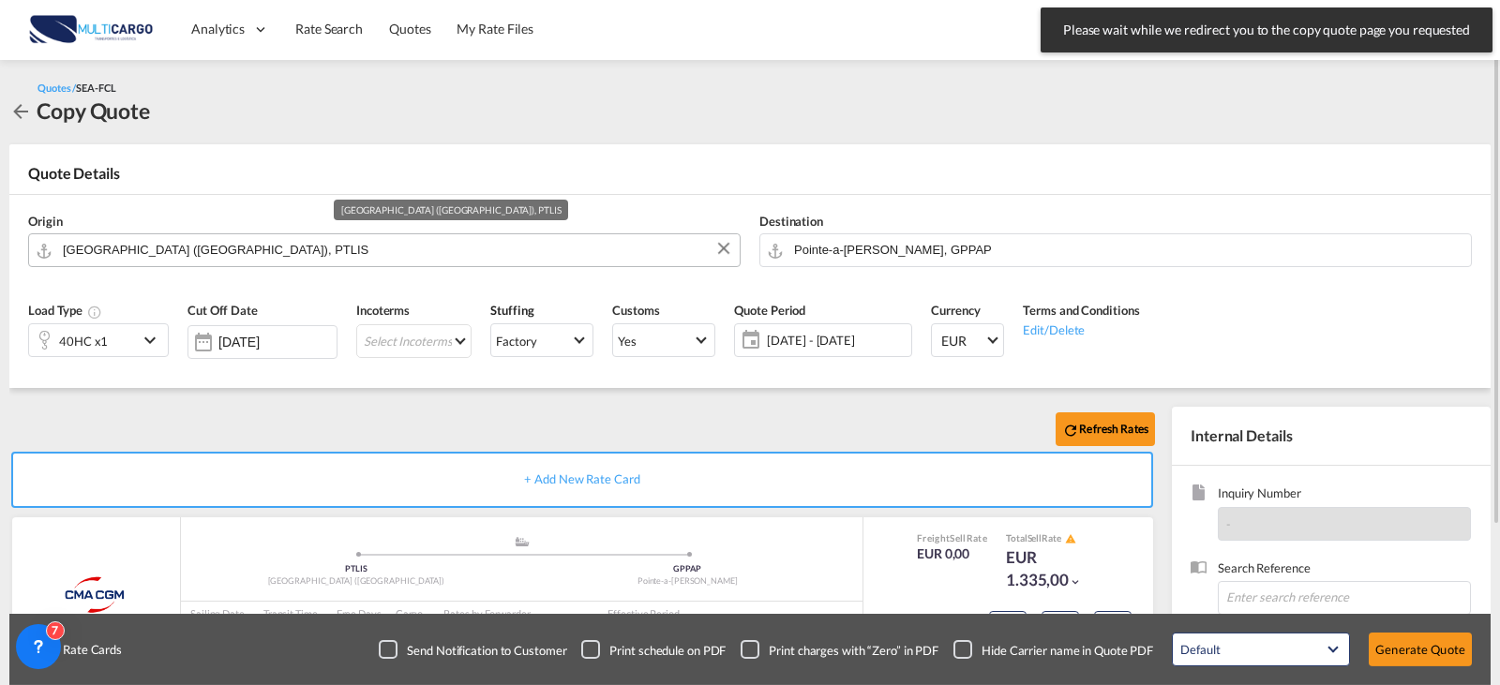
click at [239, 244] on input "[GEOGRAPHIC_DATA] ([GEOGRAPHIC_DATA]), PTLIS" at bounding box center [396, 249] width 667 height 33
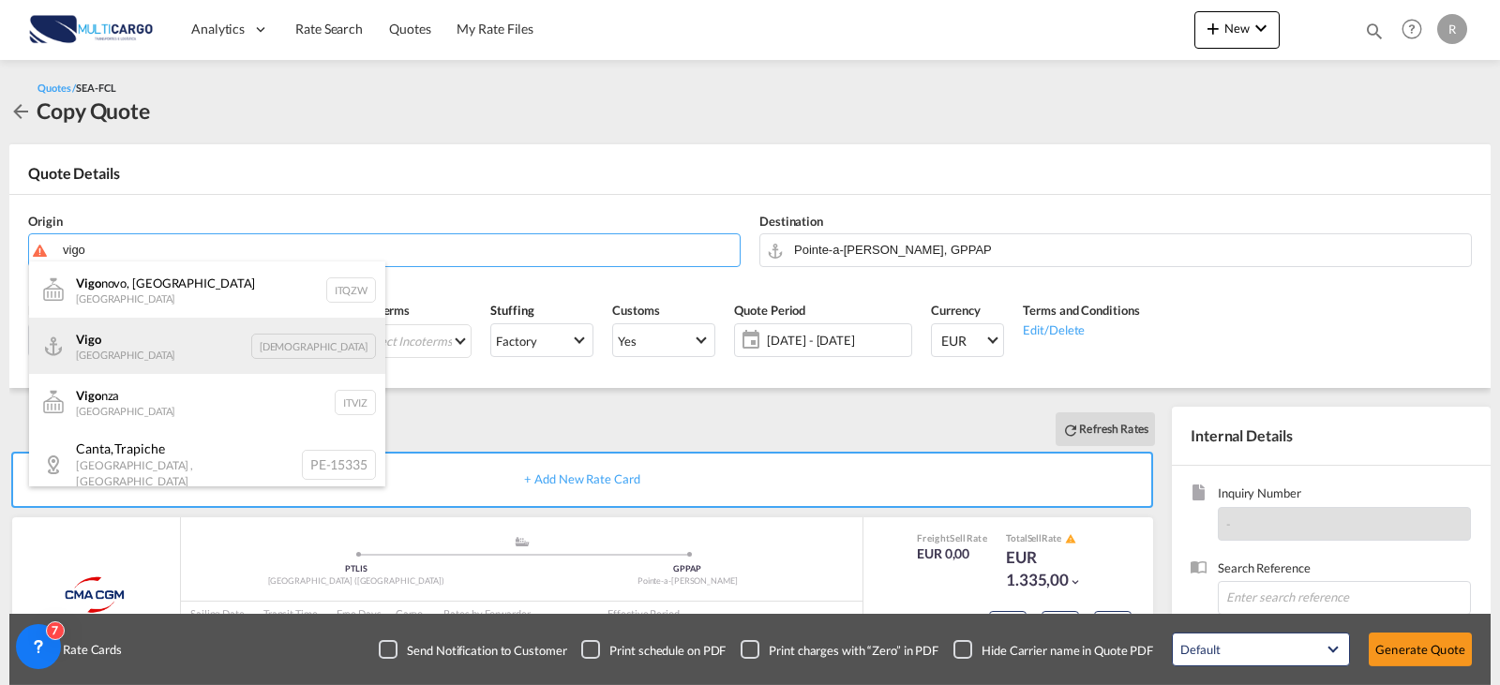
click at [172, 334] on div "Vigo Spain [DEMOGRAPHIC_DATA]" at bounding box center [207, 346] width 356 height 56
type input "Vigo, ESVGO"
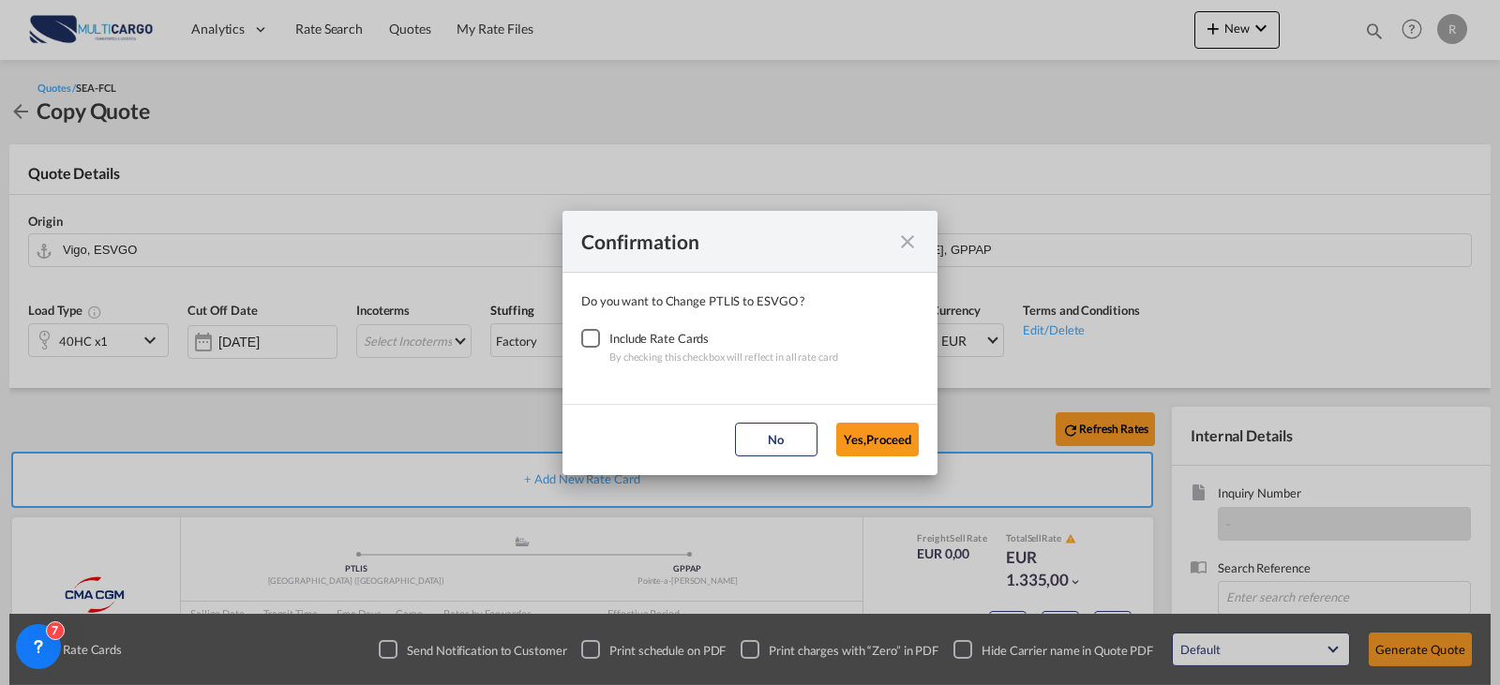
click at [581, 338] on div "Checkbox No Ink" at bounding box center [590, 338] width 19 height 19
drag, startPoint x: 873, startPoint y: 420, endPoint x: 899, endPoint y: 434, distance: 29.8
click at [874, 420] on md-dialog-actions "No Yes,Proceed" at bounding box center [749, 439] width 375 height 71
click at [904, 443] on button "Yes,Proceed" at bounding box center [877, 440] width 82 height 34
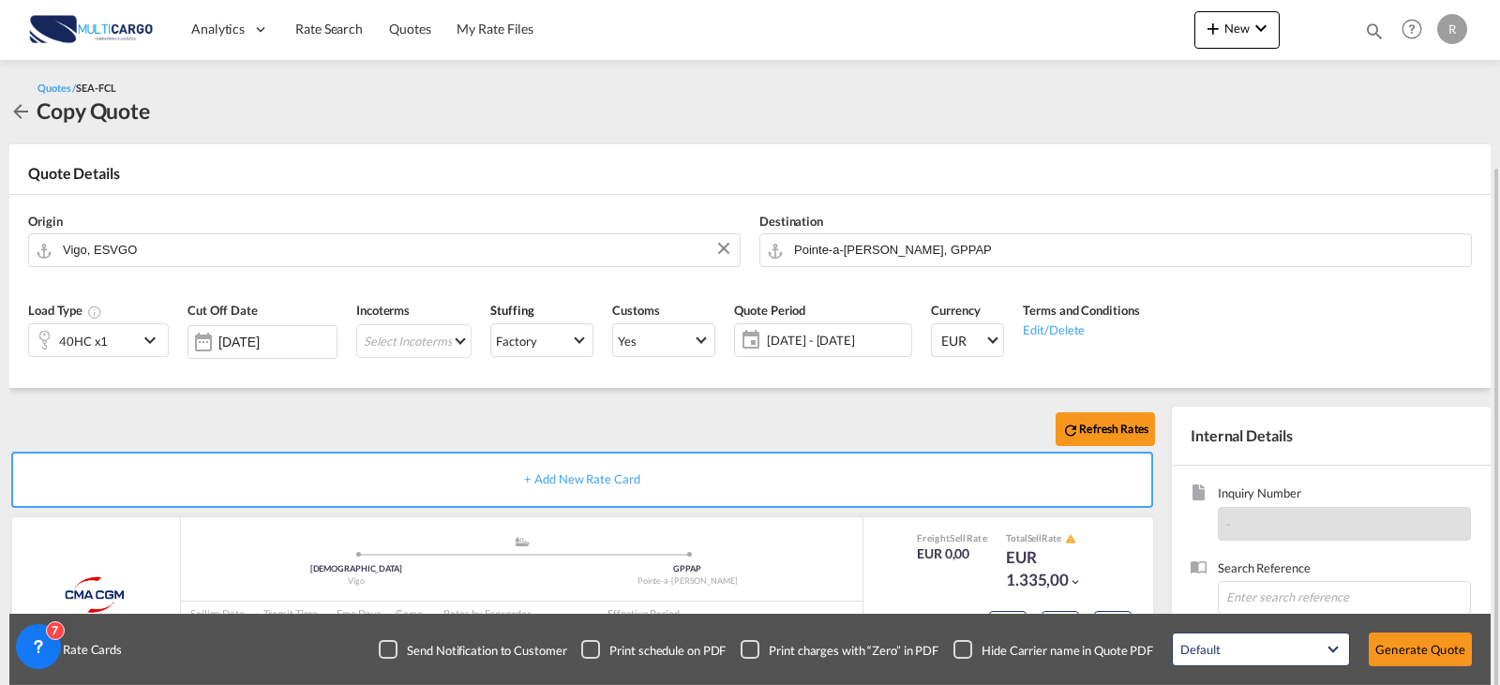
scroll to position [187, 0]
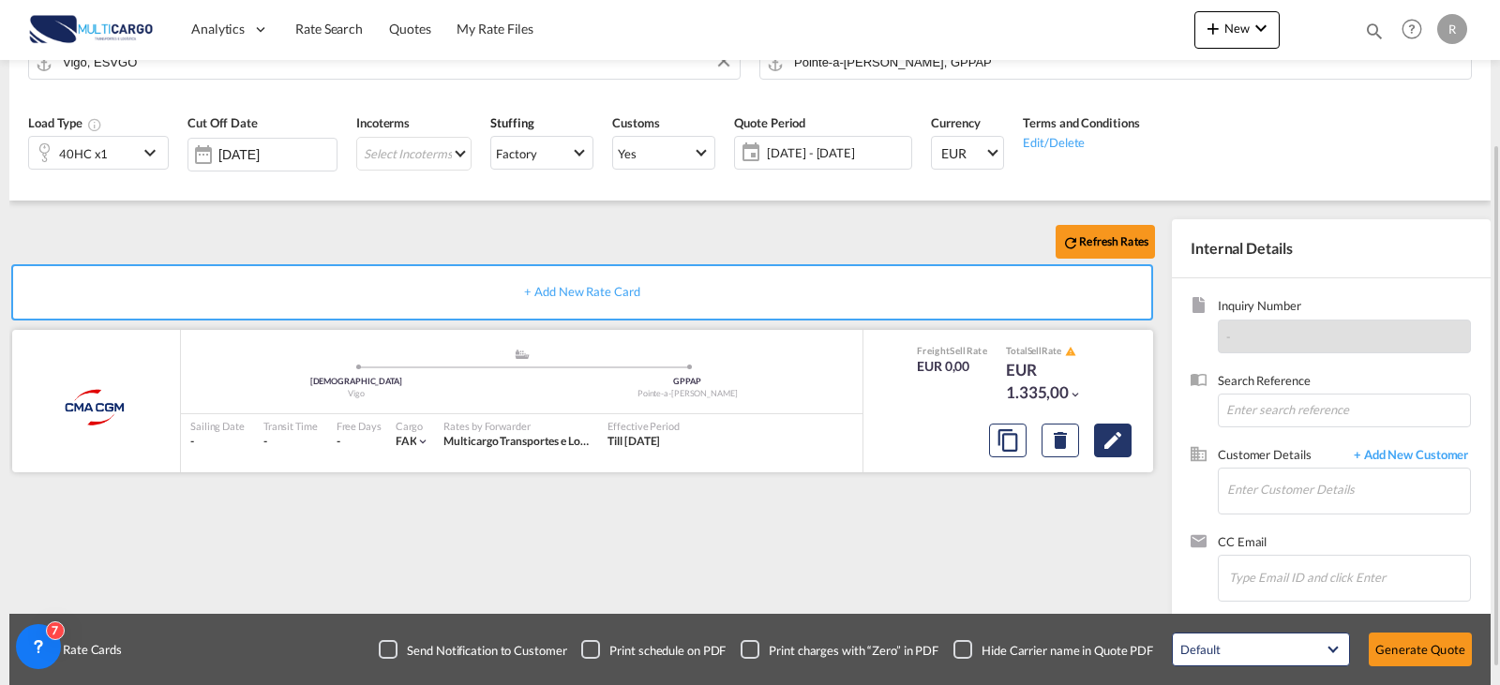
click at [1114, 448] on md-icon "Edit" at bounding box center [1113, 440] width 22 height 22
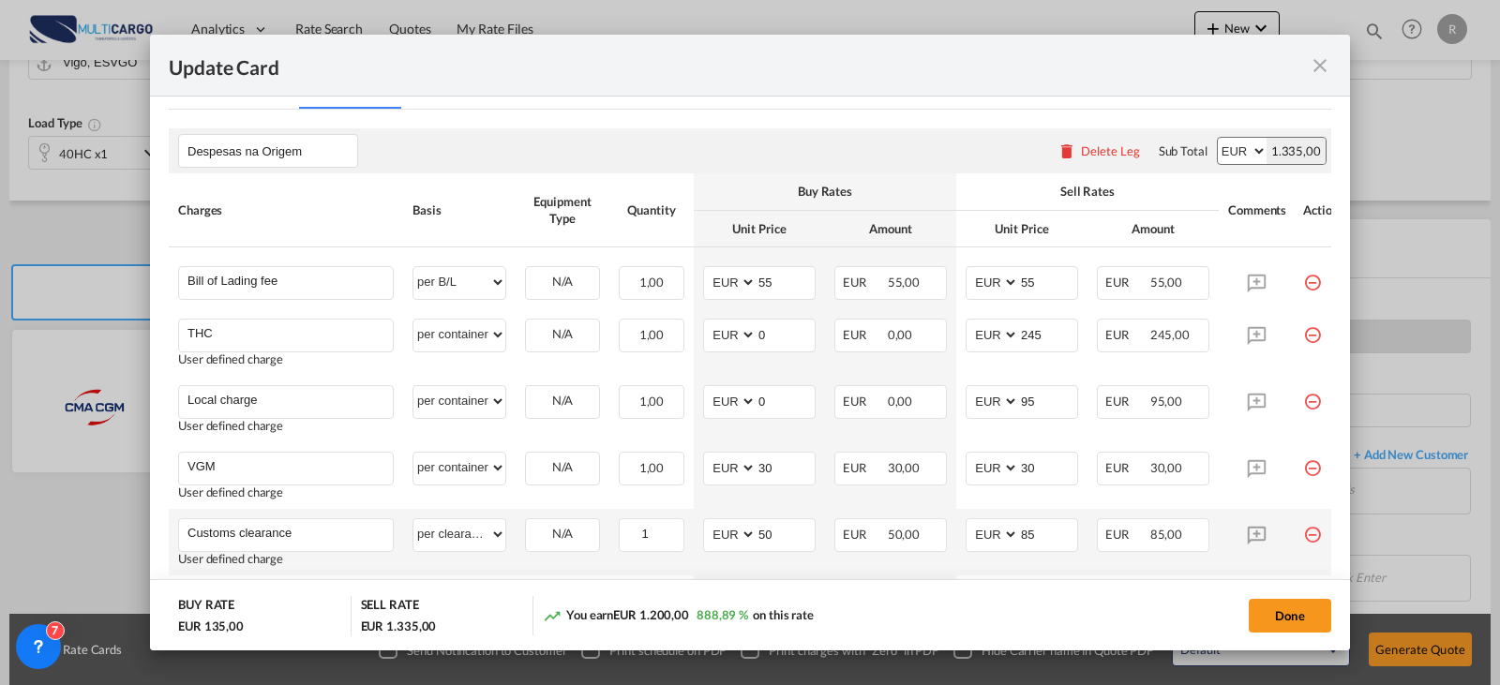
scroll to position [562, 0]
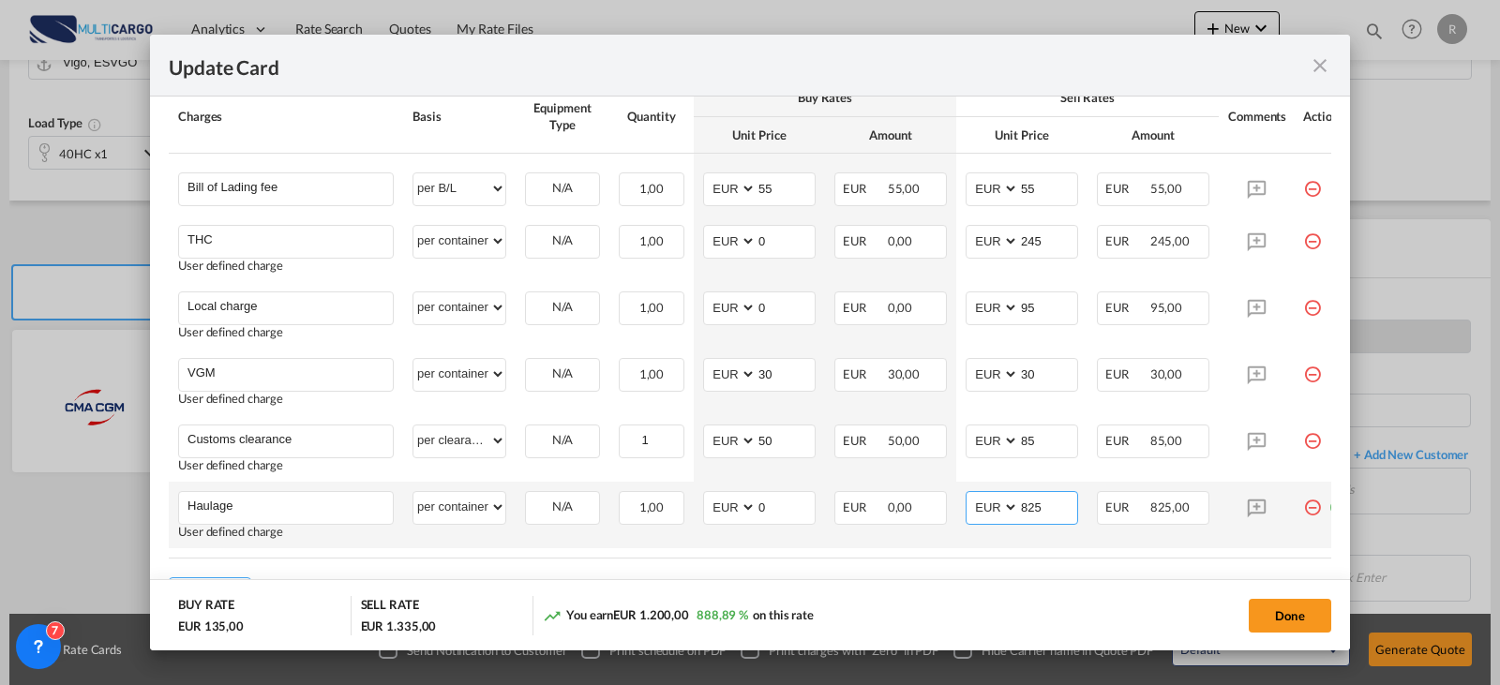
drag, startPoint x: 1055, startPoint y: 516, endPoint x: 1012, endPoint y: 510, distance: 42.6
click at [1012, 510] on md-input-container "AED AFN ALL AMD ANG AOA ARS AUD AWG AZN BAM BBD BDT BGN BHD BIF BMD BND [PERSON…" at bounding box center [1022, 508] width 112 height 34
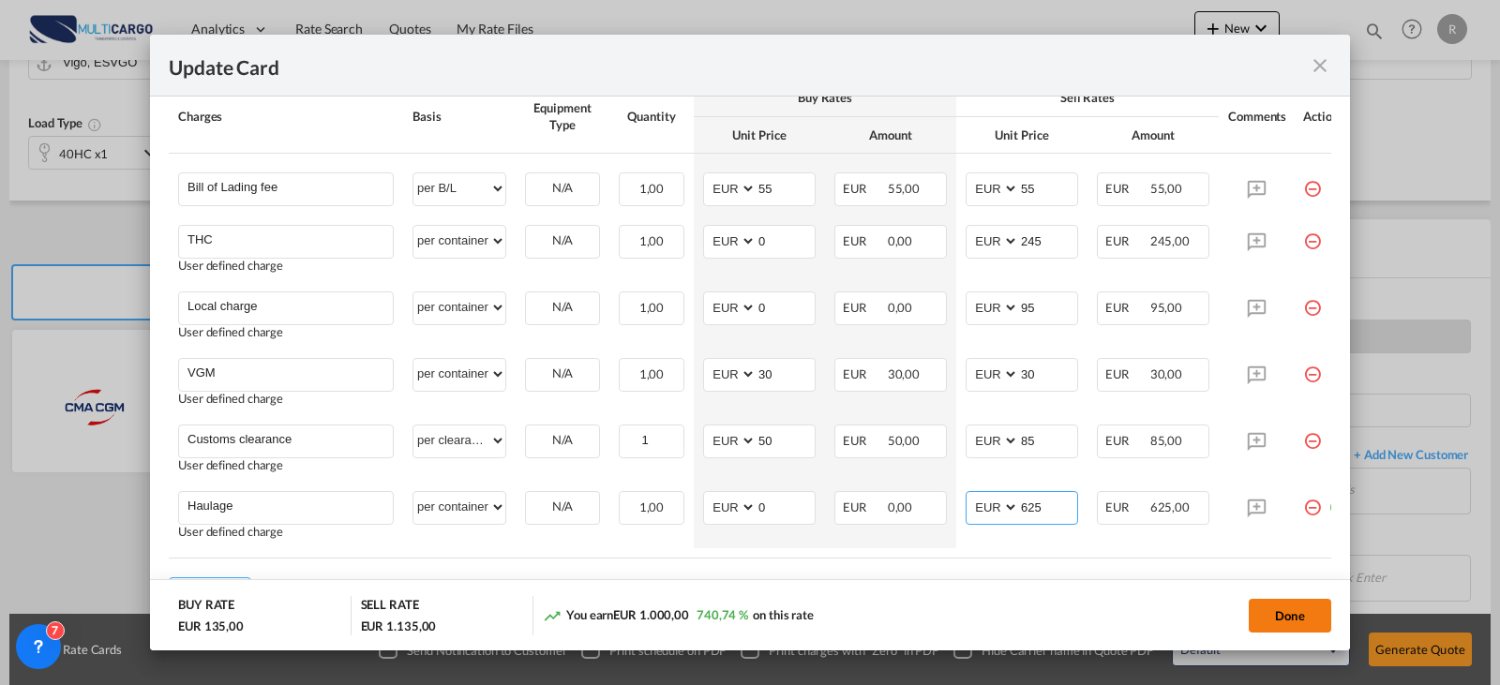
type input "625"
click at [1320, 607] on button "Done" at bounding box center [1290, 616] width 82 height 34
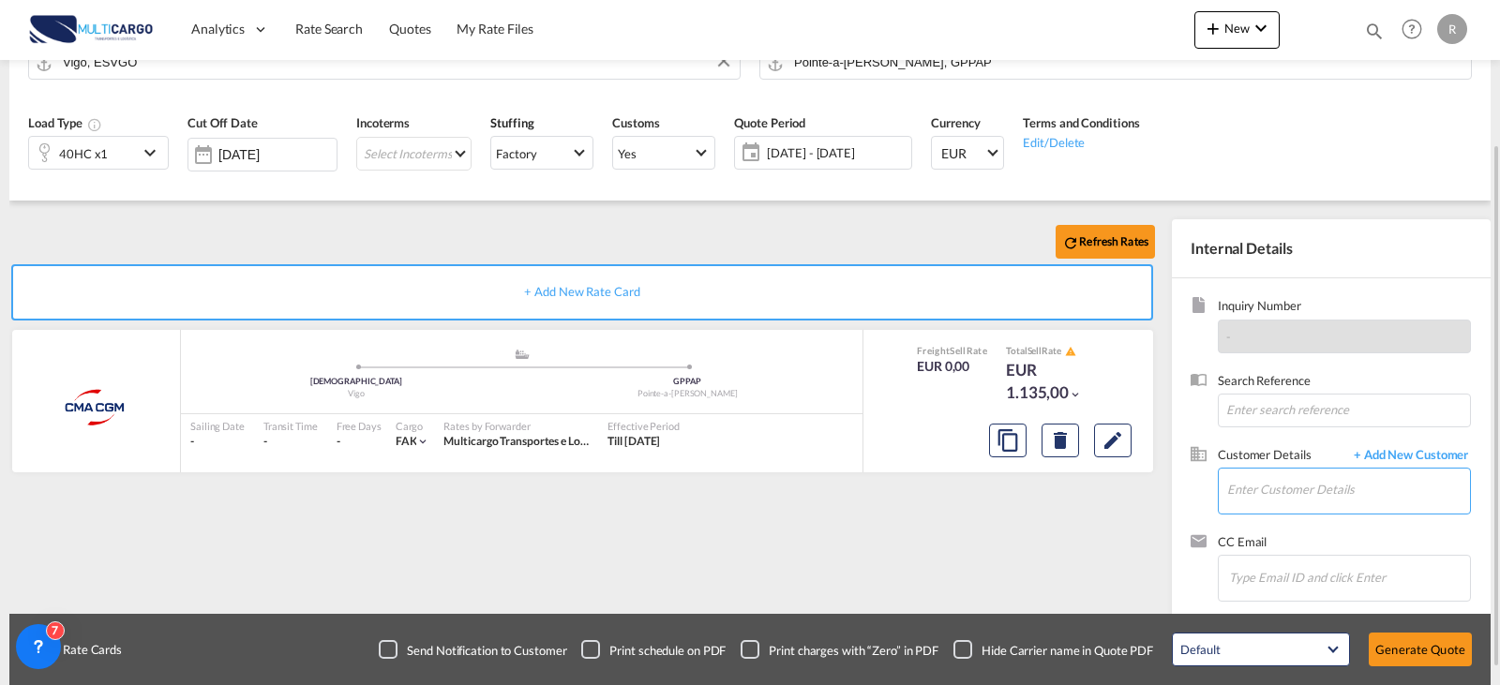
click at [1341, 489] on input "Enter Customer Details" at bounding box center [1348, 490] width 243 height 42
click at [1270, 490] on input "Enter Customer Details" at bounding box center [1348, 490] width 243 height 42
click at [1250, 454] on div "kcroo Team kcroo@ dekei [DOMAIN_NAME] | kcroo@ dekei [DOMAIN_NAME]" at bounding box center [1292, 443] width 356 height 51
type input "[EMAIL_ADDRESS][DOMAIN_NAME], kcroo Team, [EMAIL_ADDRESS][DOMAIN_NAME]"
click at [1431, 657] on button "Generate Quote" at bounding box center [1420, 650] width 103 height 34
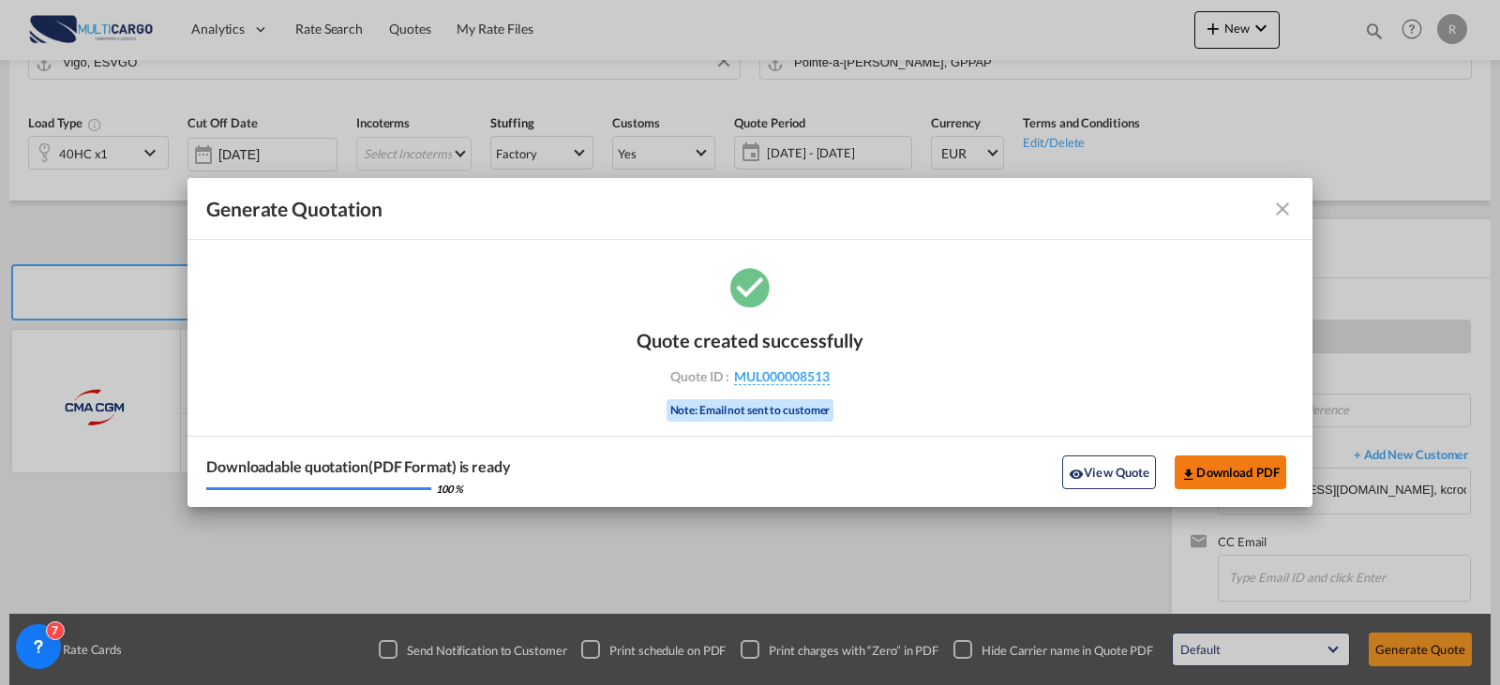
click at [1269, 457] on button "Download PDF" at bounding box center [1231, 473] width 112 height 34
